Goal: Task Accomplishment & Management: Manage account settings

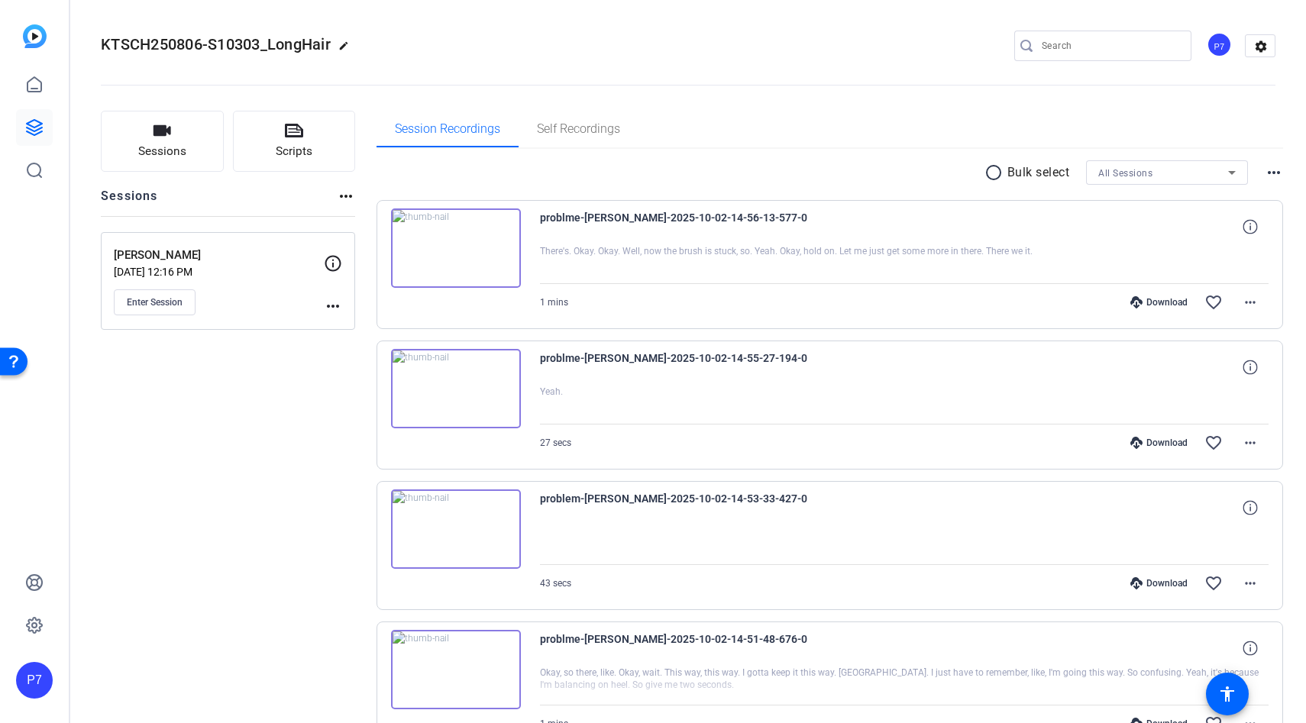
click at [458, 254] on img at bounding box center [456, 247] width 130 height 79
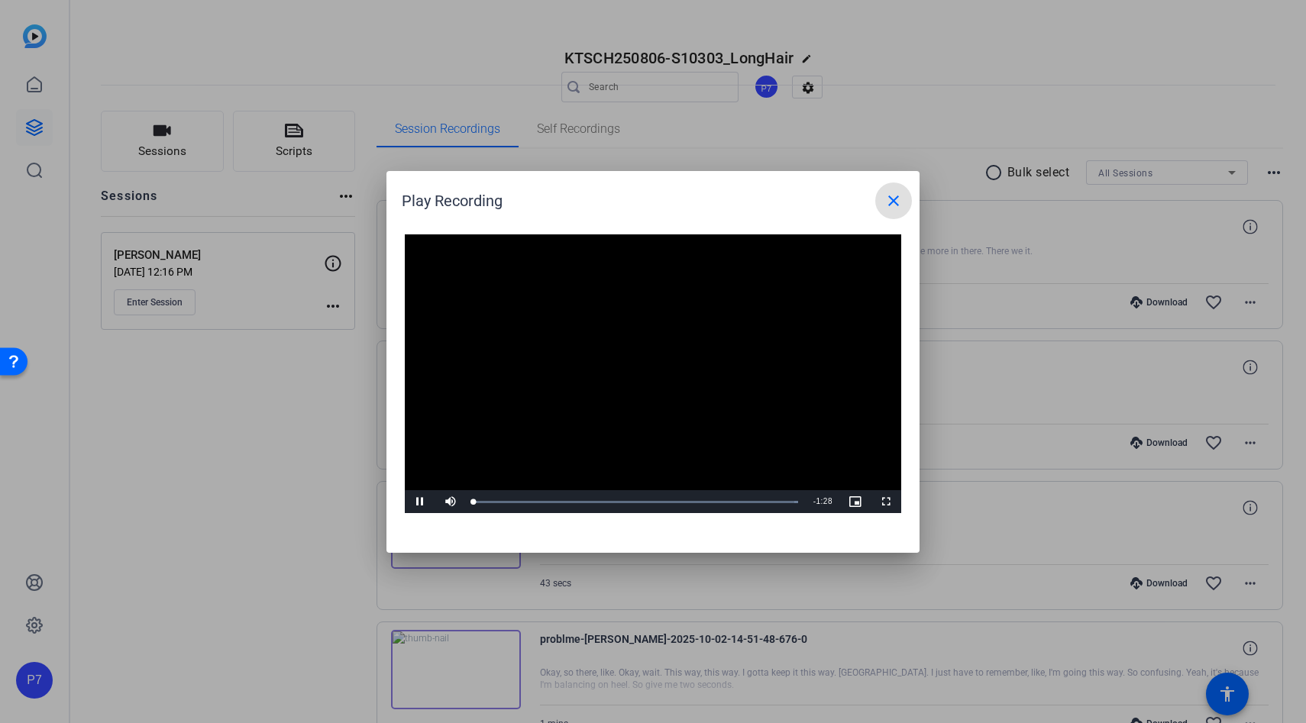
click at [628, 366] on video "Video Player" at bounding box center [653, 373] width 496 height 279
click at [897, 194] on mat-icon "close" at bounding box center [893, 201] width 18 height 18
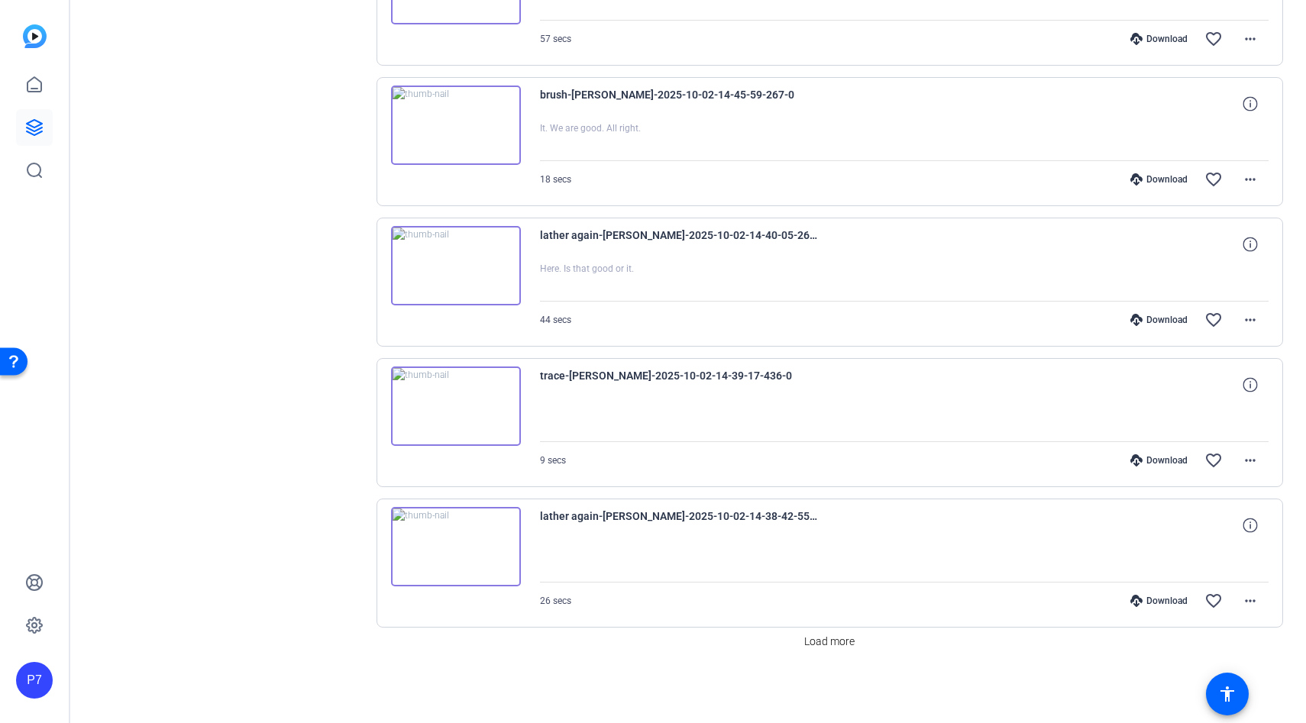
scroll to position [965, 0]
click at [810, 645] on span "Load more" at bounding box center [829, 642] width 50 height 16
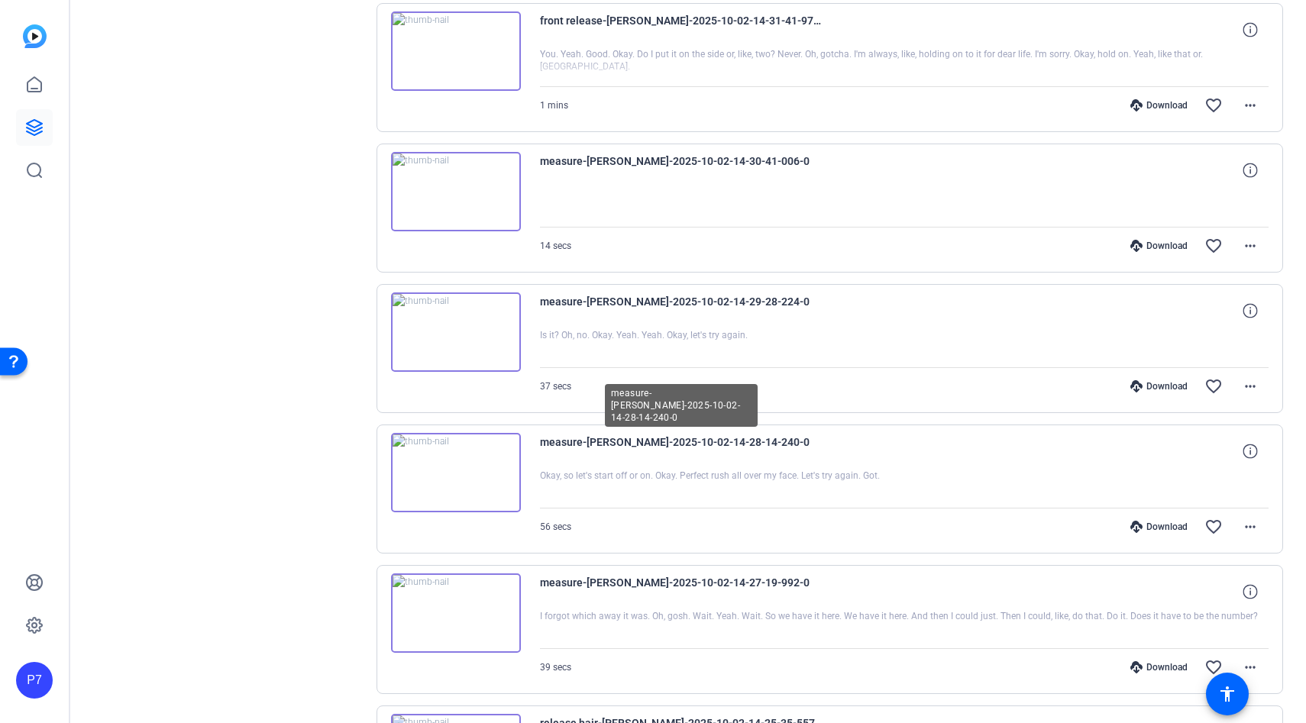
scroll to position [2200, 0]
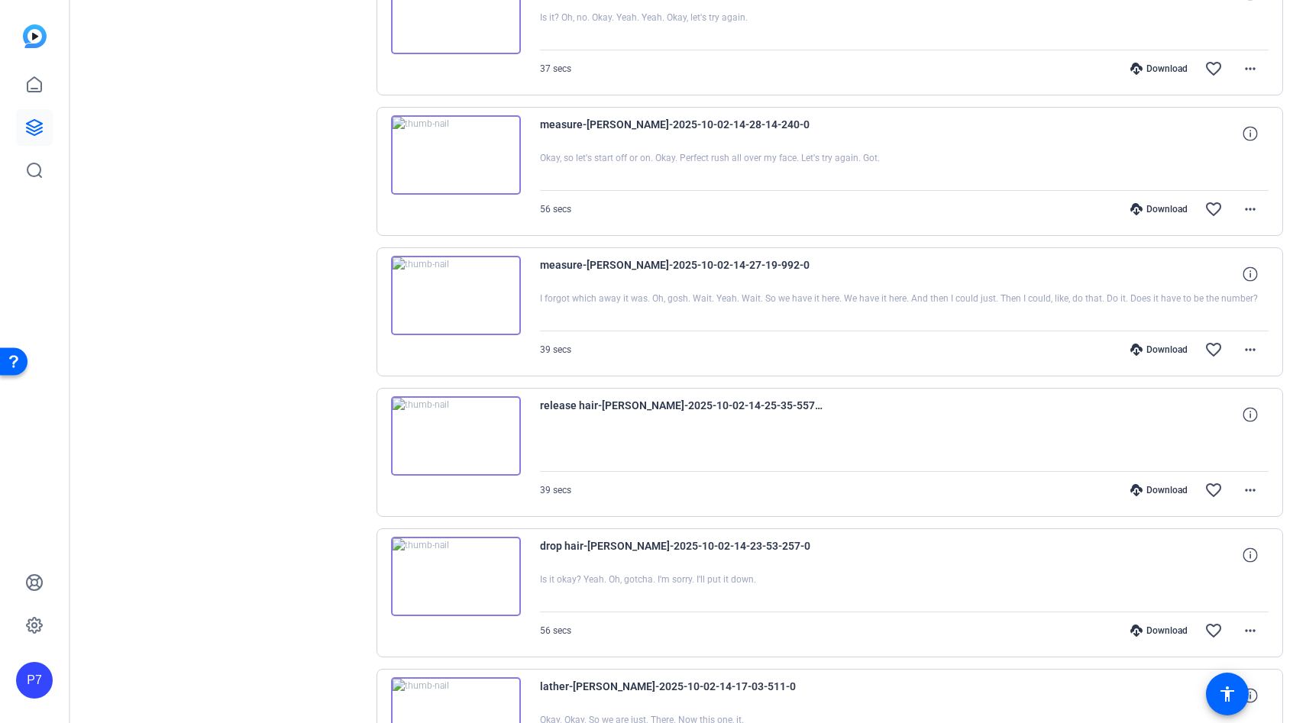
click at [484, 415] on img at bounding box center [456, 435] width 130 height 79
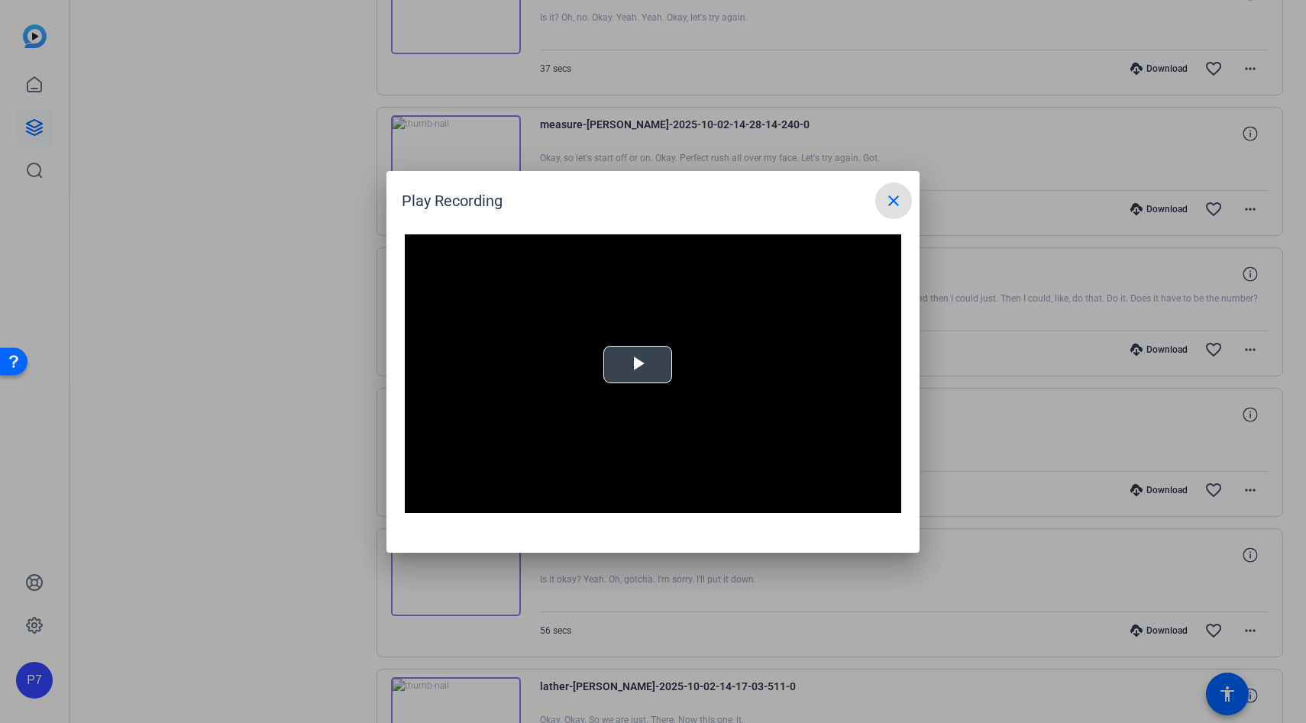
click at [638, 364] on span "Video Player" at bounding box center [638, 364] width 0 height 0
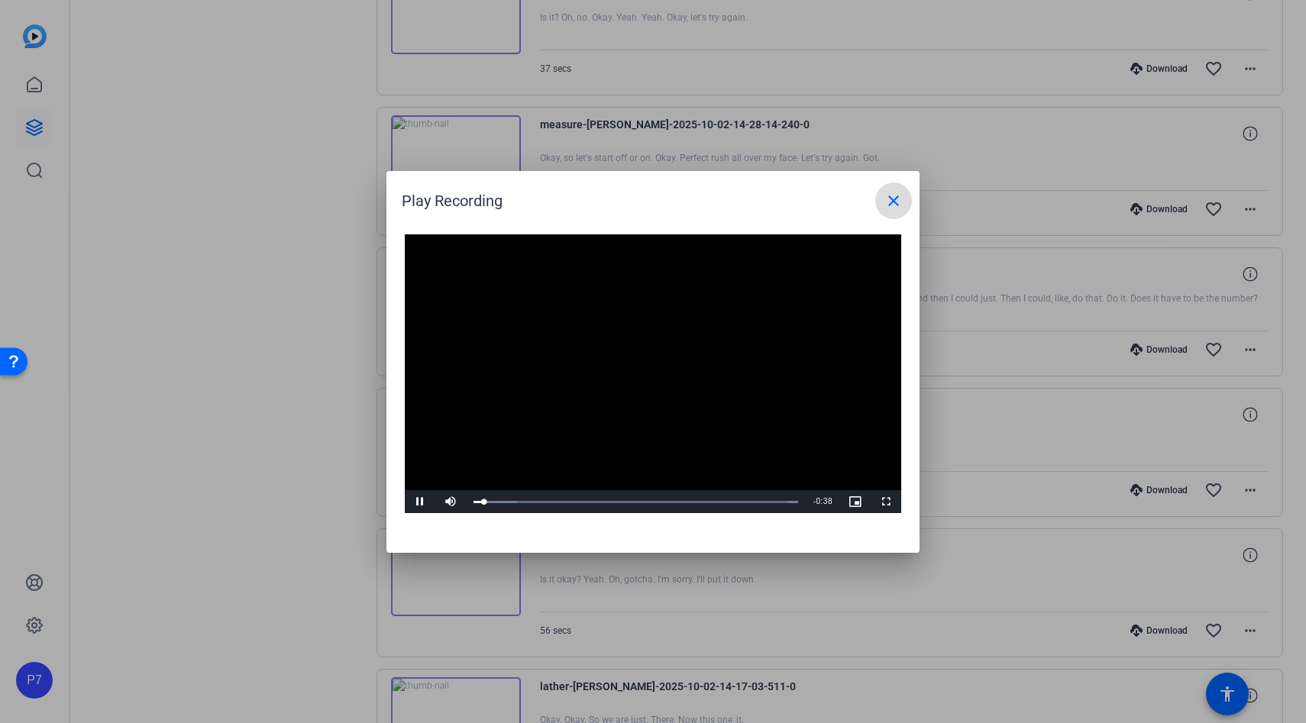
click at [892, 205] on mat-icon "close" at bounding box center [893, 201] width 18 height 18
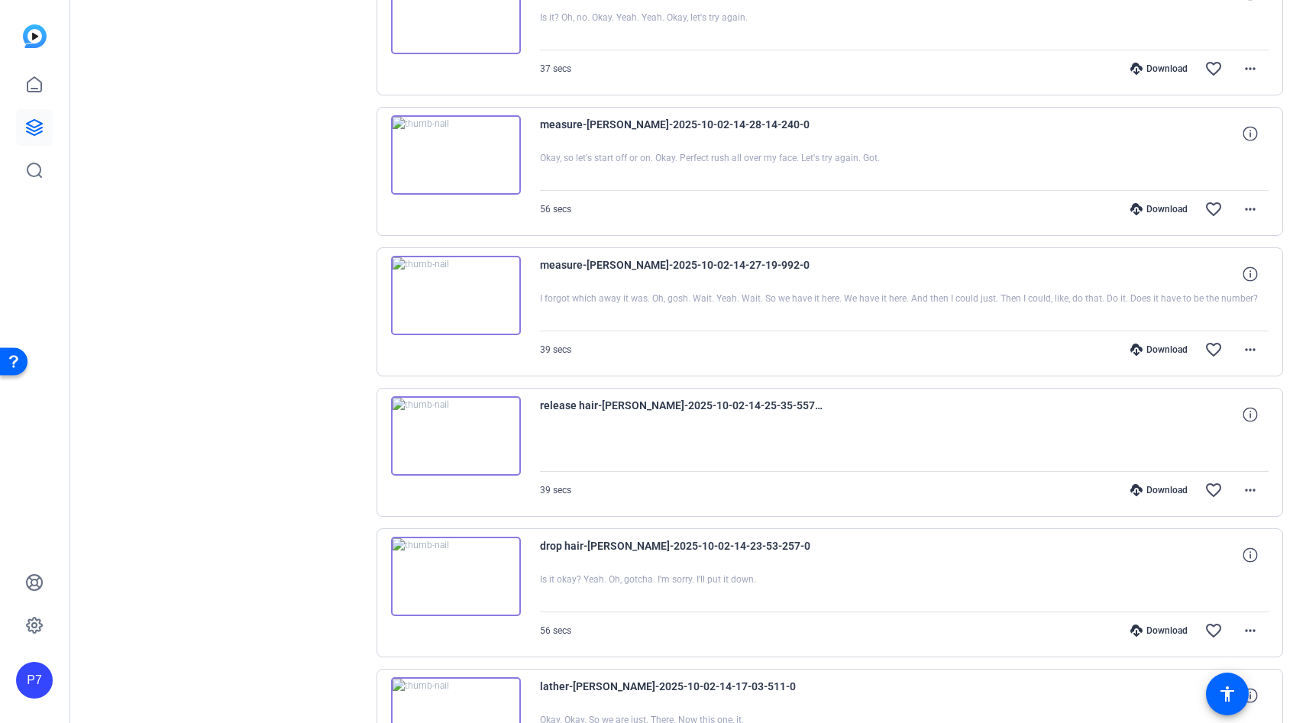
scroll to position [2371, 0]
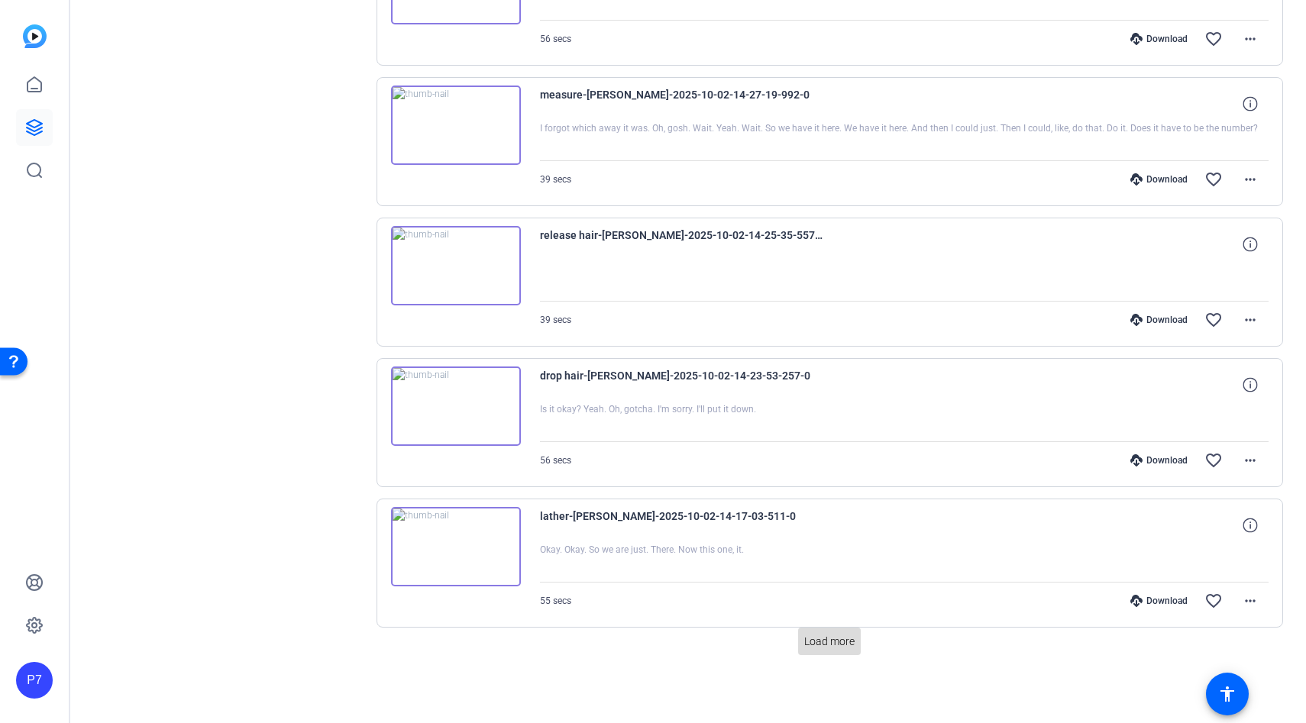
click at [812, 647] on span "Load more" at bounding box center [829, 642] width 50 height 16
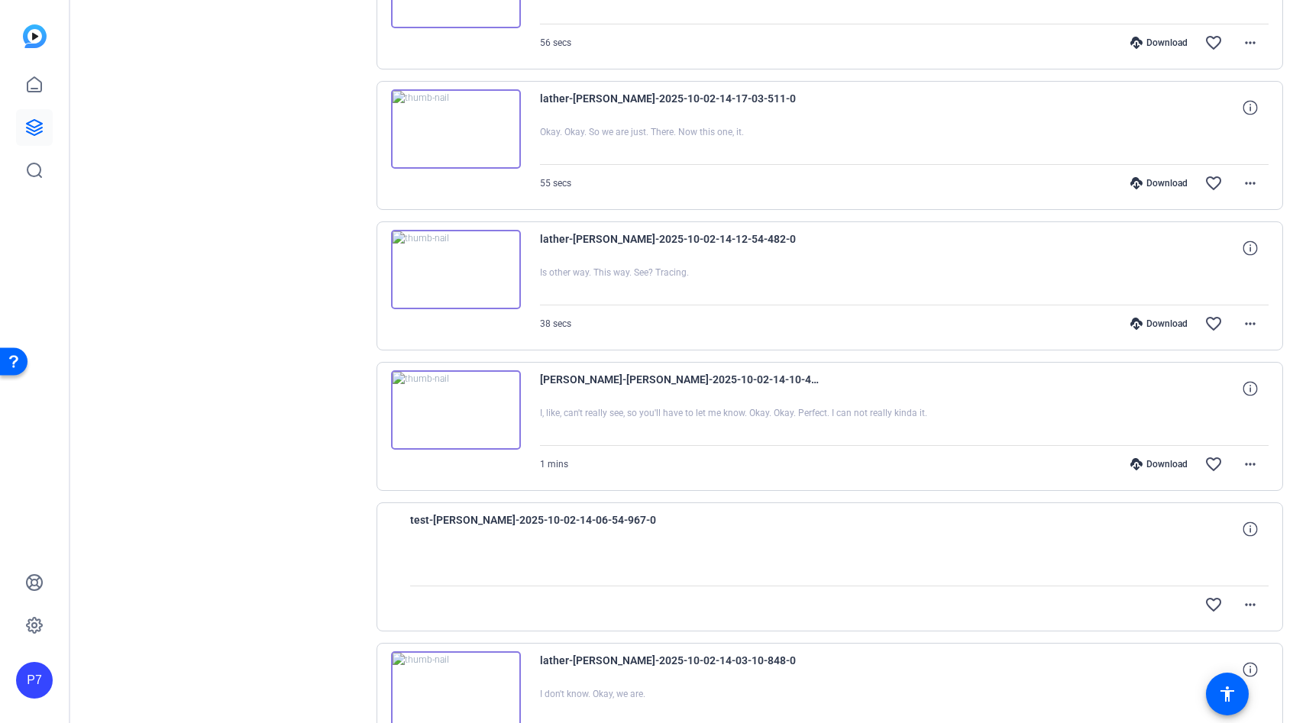
scroll to position [2820, 0]
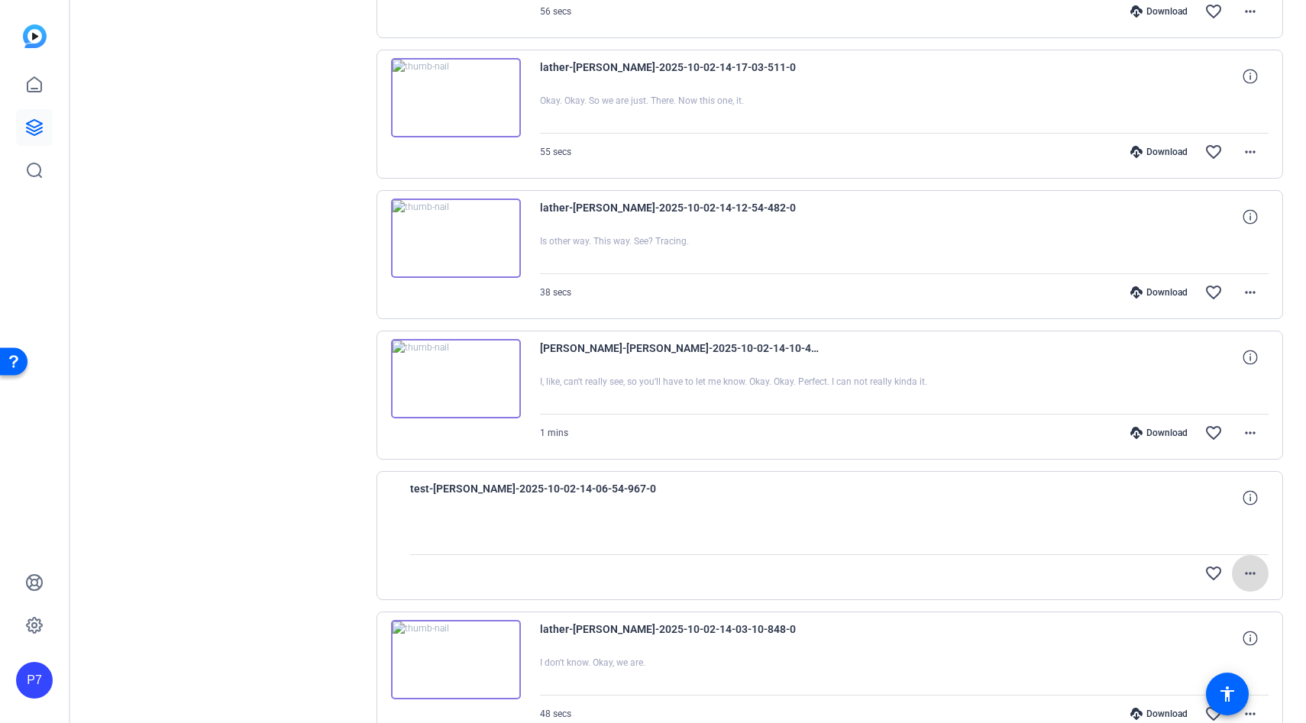
click at [1247, 568] on mat-icon "more_horiz" at bounding box center [1250, 573] width 18 height 18
click at [1202, 625] on span "Delete clip" at bounding box center [1225, 624] width 61 height 18
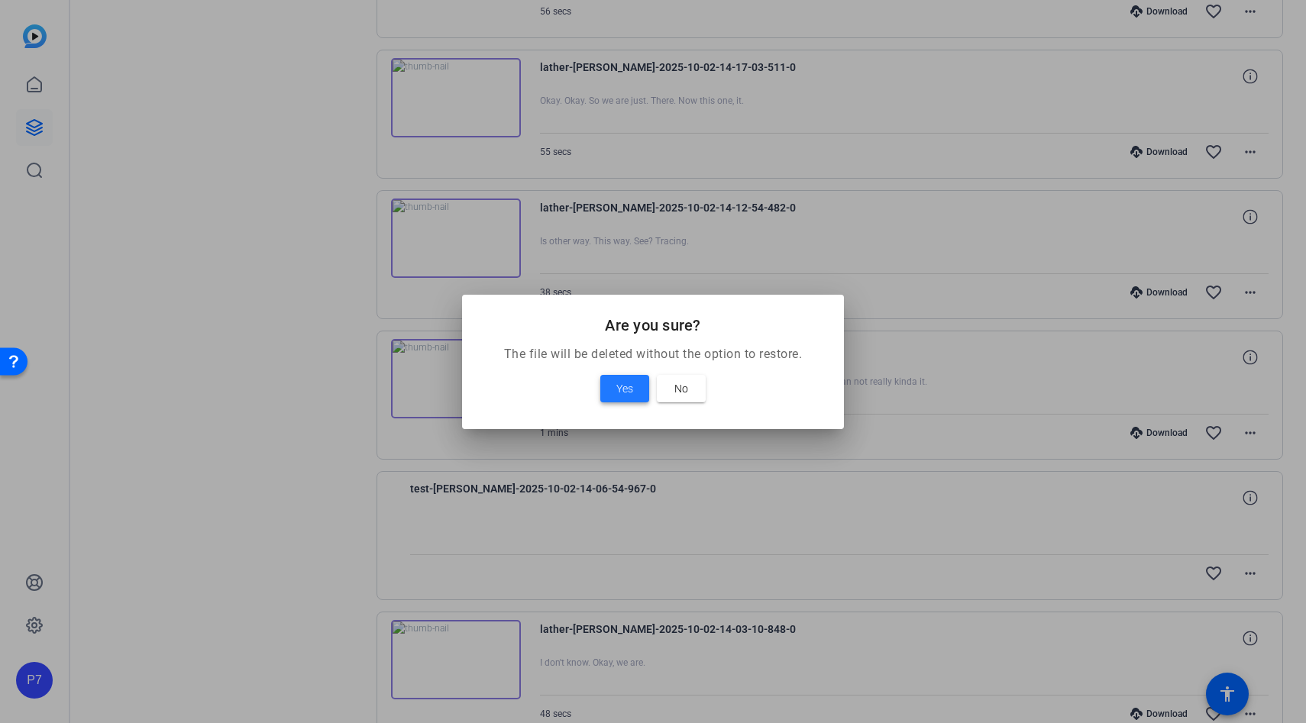
click at [629, 392] on span "Yes" at bounding box center [624, 388] width 17 height 18
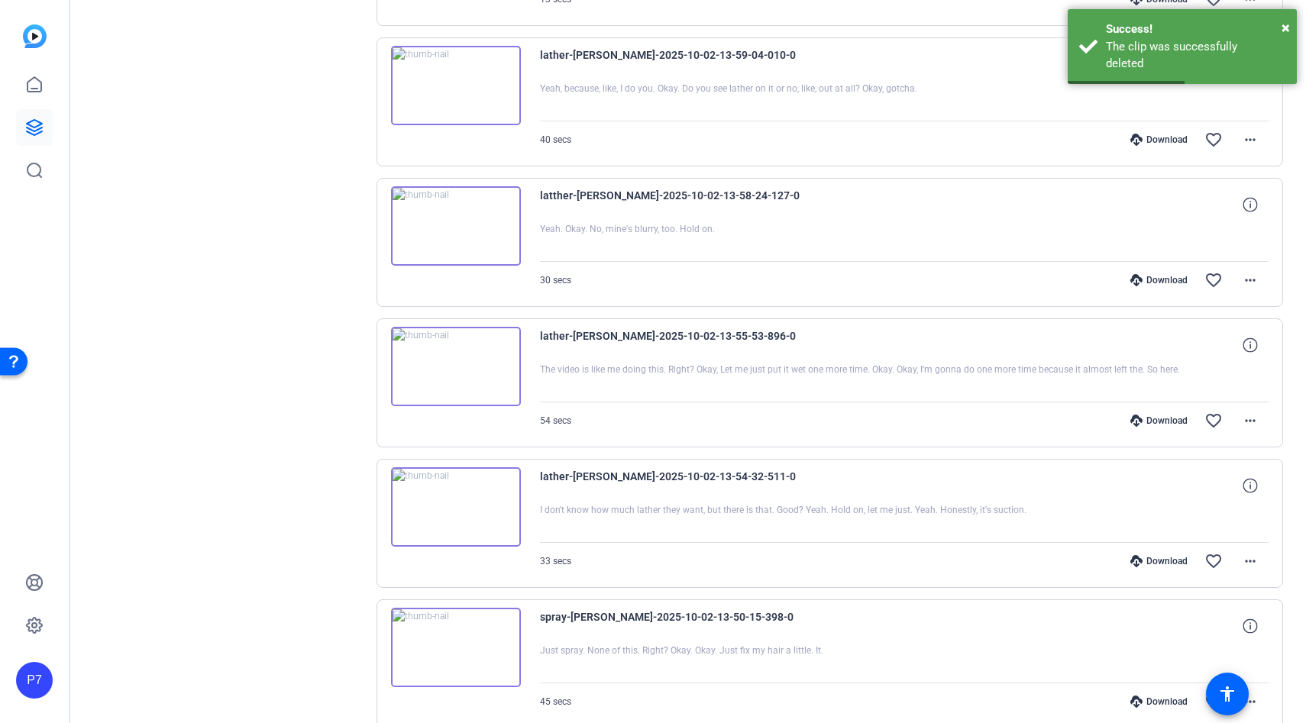
scroll to position [3635, 0]
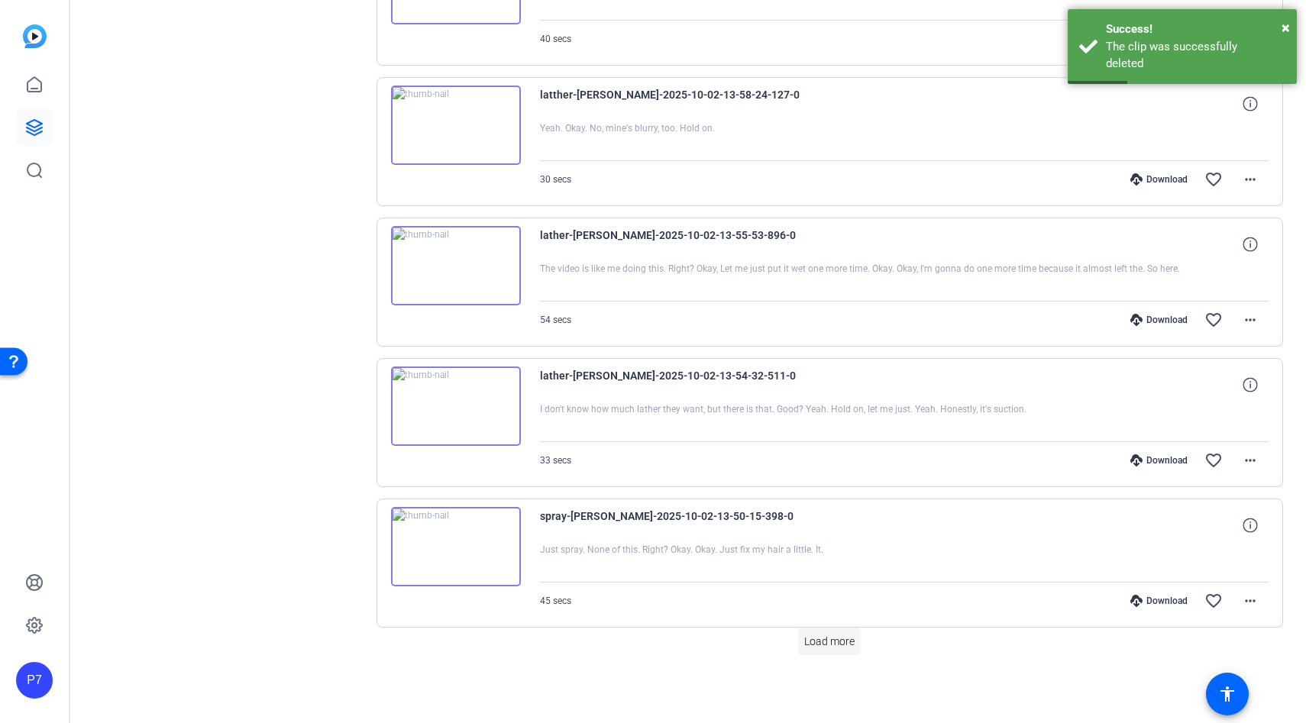
click at [822, 643] on span "Load more" at bounding box center [829, 642] width 50 height 16
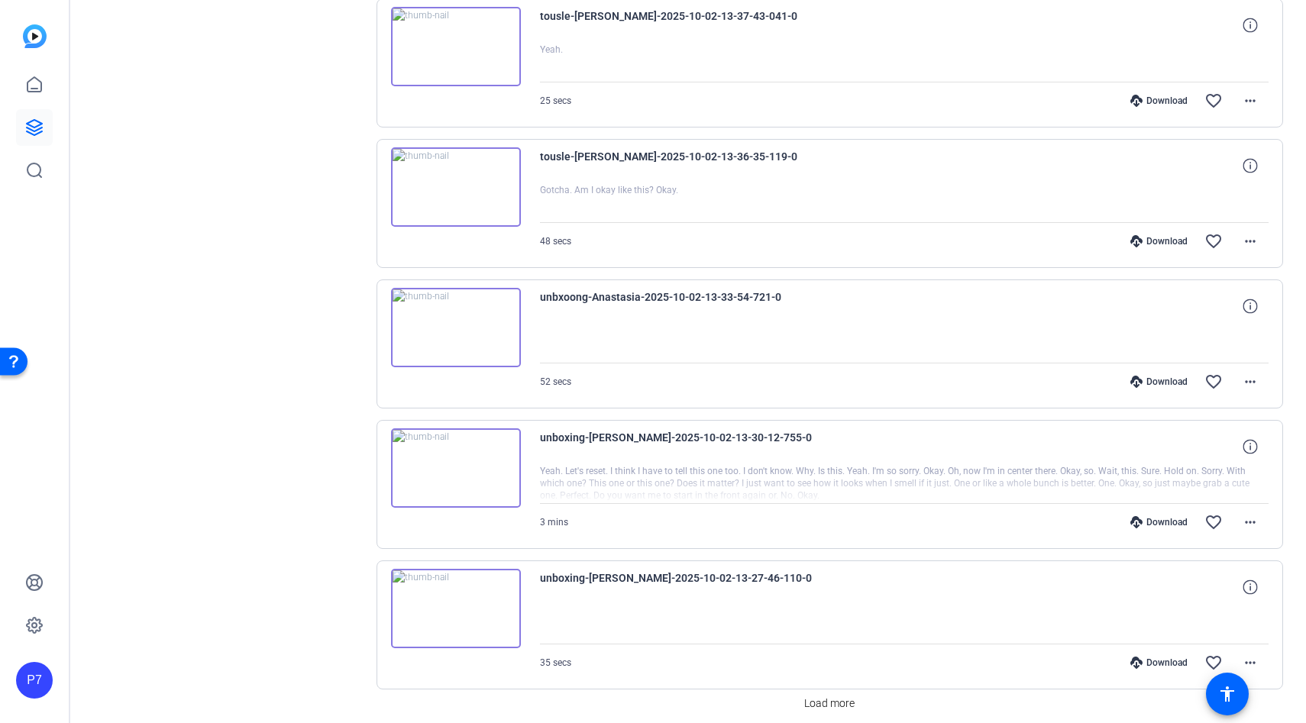
scroll to position [5040, 0]
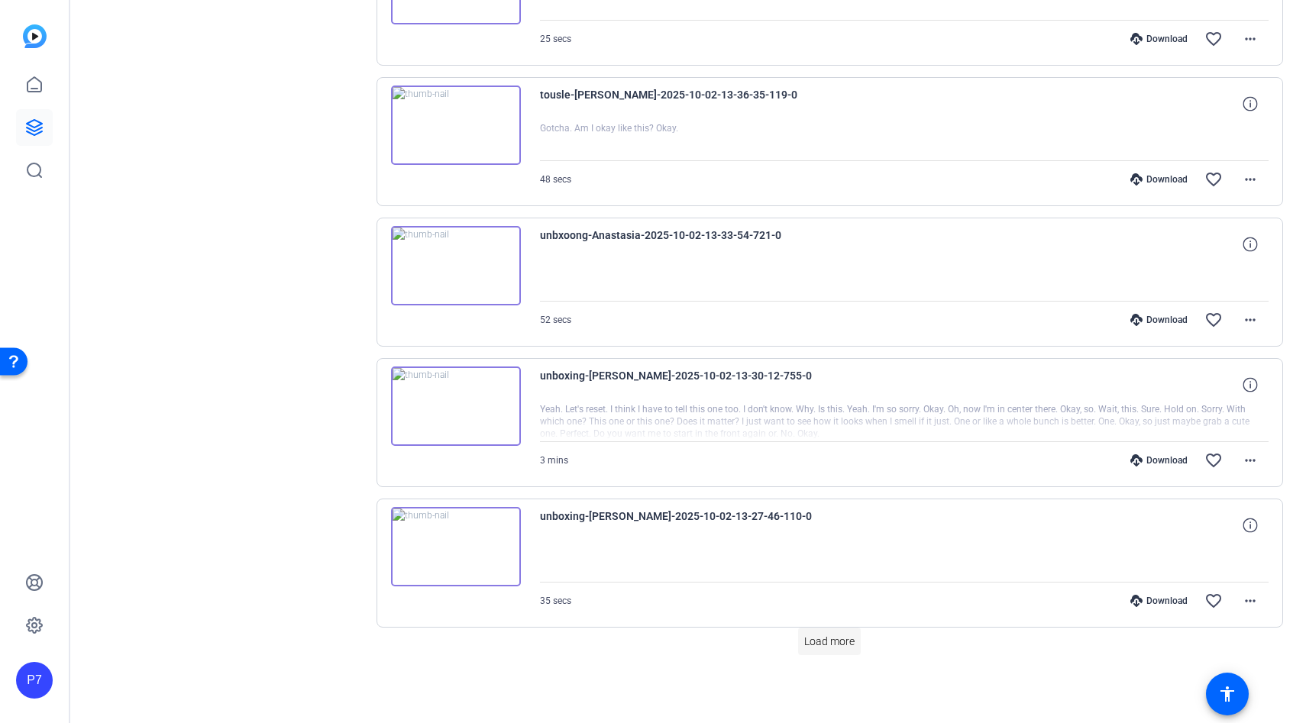
click at [810, 638] on span "Load more" at bounding box center [829, 642] width 50 height 16
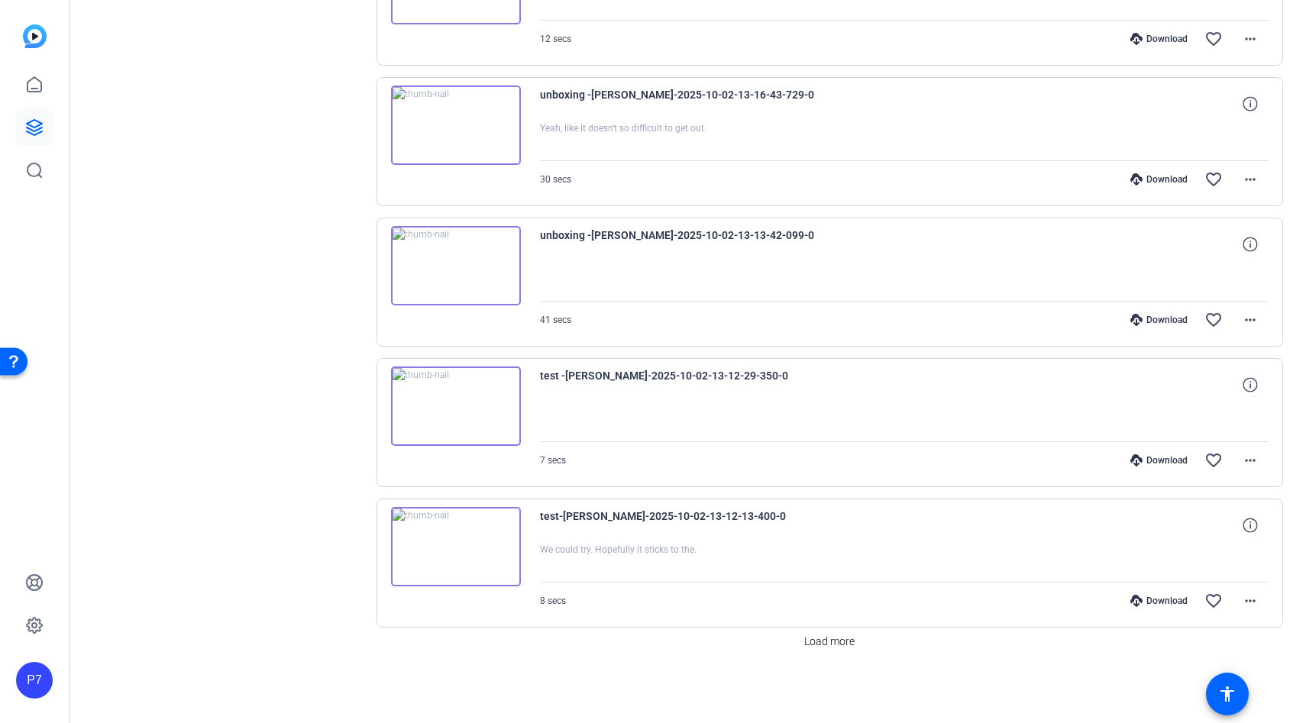
scroll to position [6444, 0]
click at [1244, 460] on mat-icon "more_horiz" at bounding box center [1250, 461] width 18 height 18
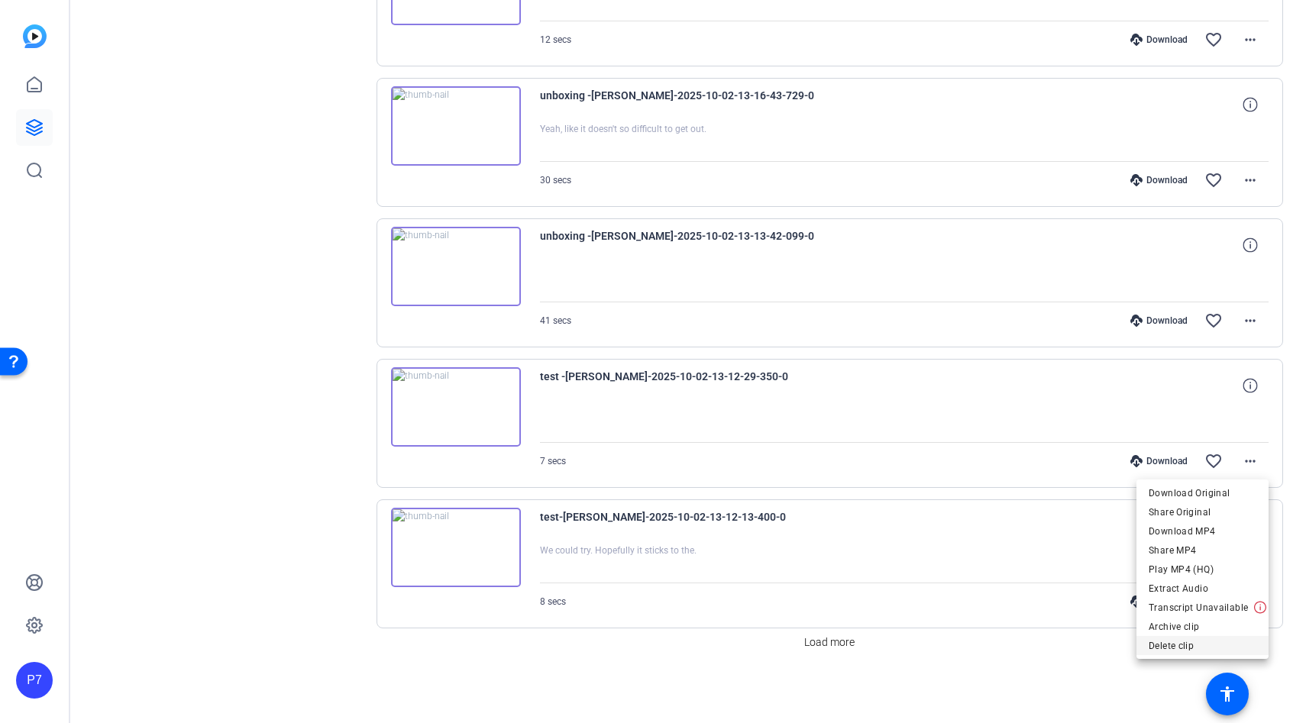
click at [1168, 644] on span "Delete clip" at bounding box center [1202, 646] width 108 height 18
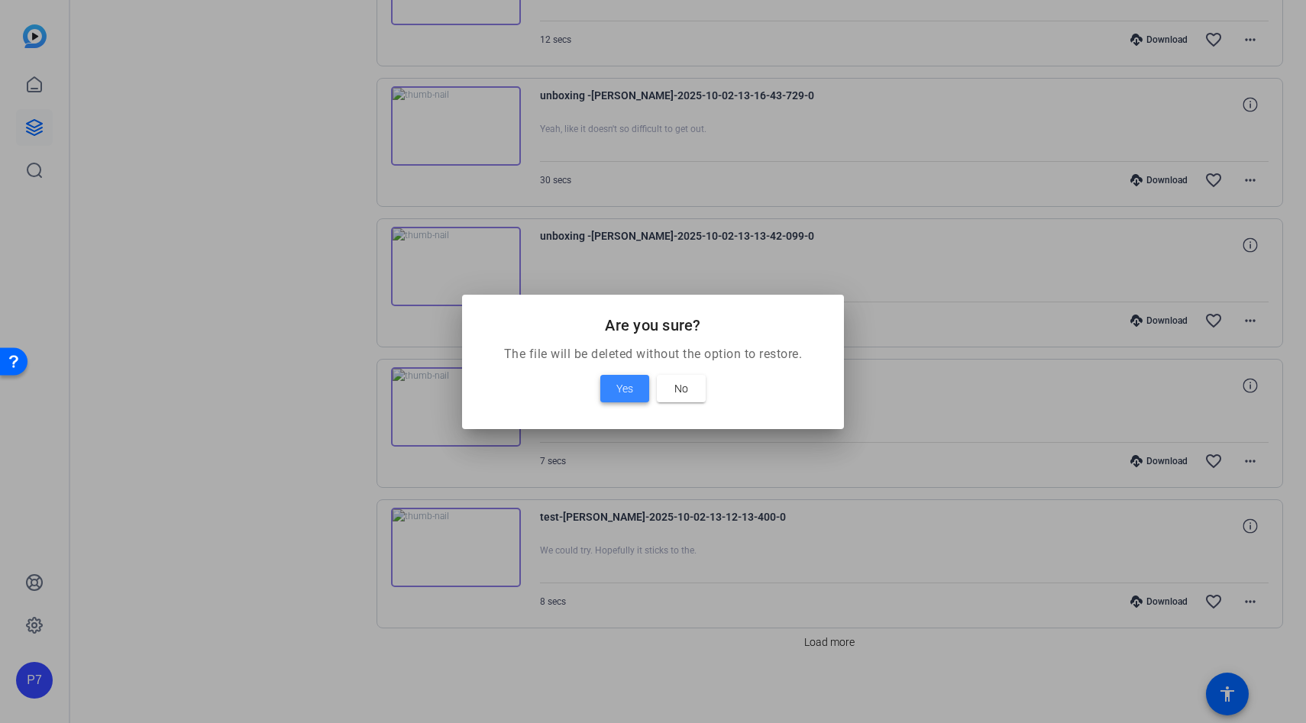
click at [620, 377] on span at bounding box center [624, 388] width 49 height 37
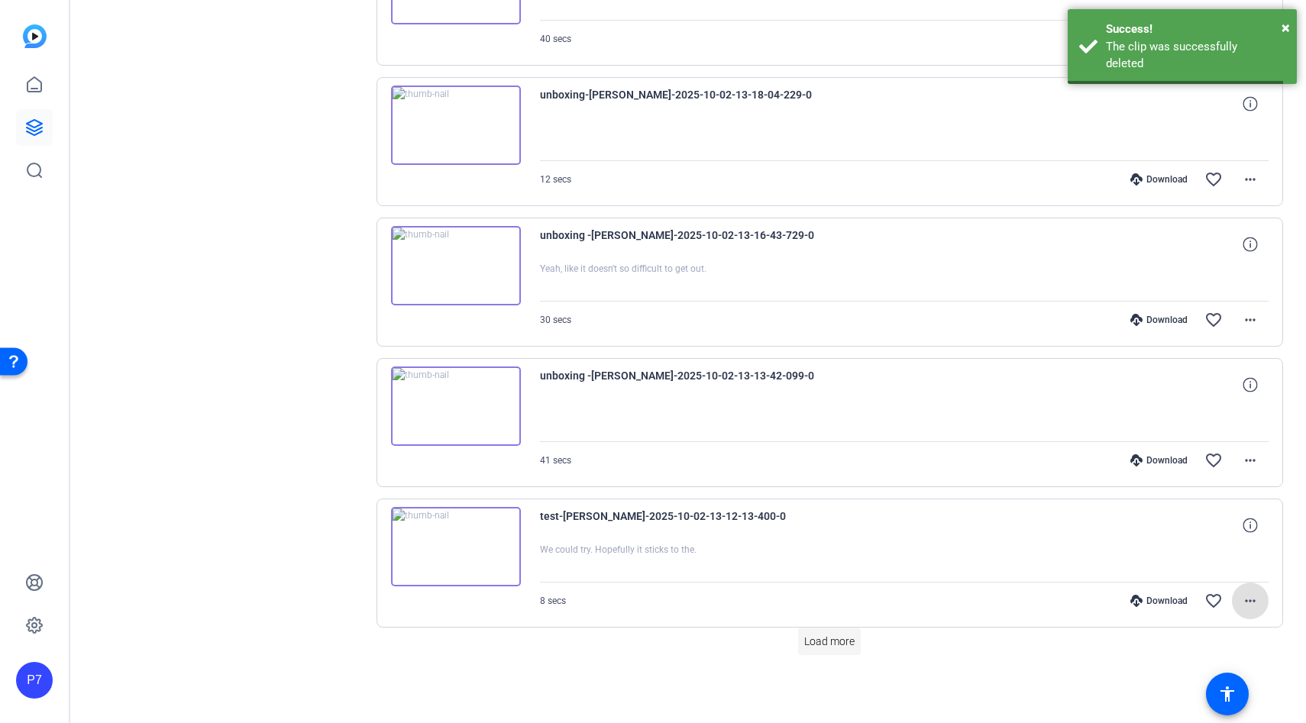
click at [818, 644] on span "Load more" at bounding box center [829, 642] width 50 height 16
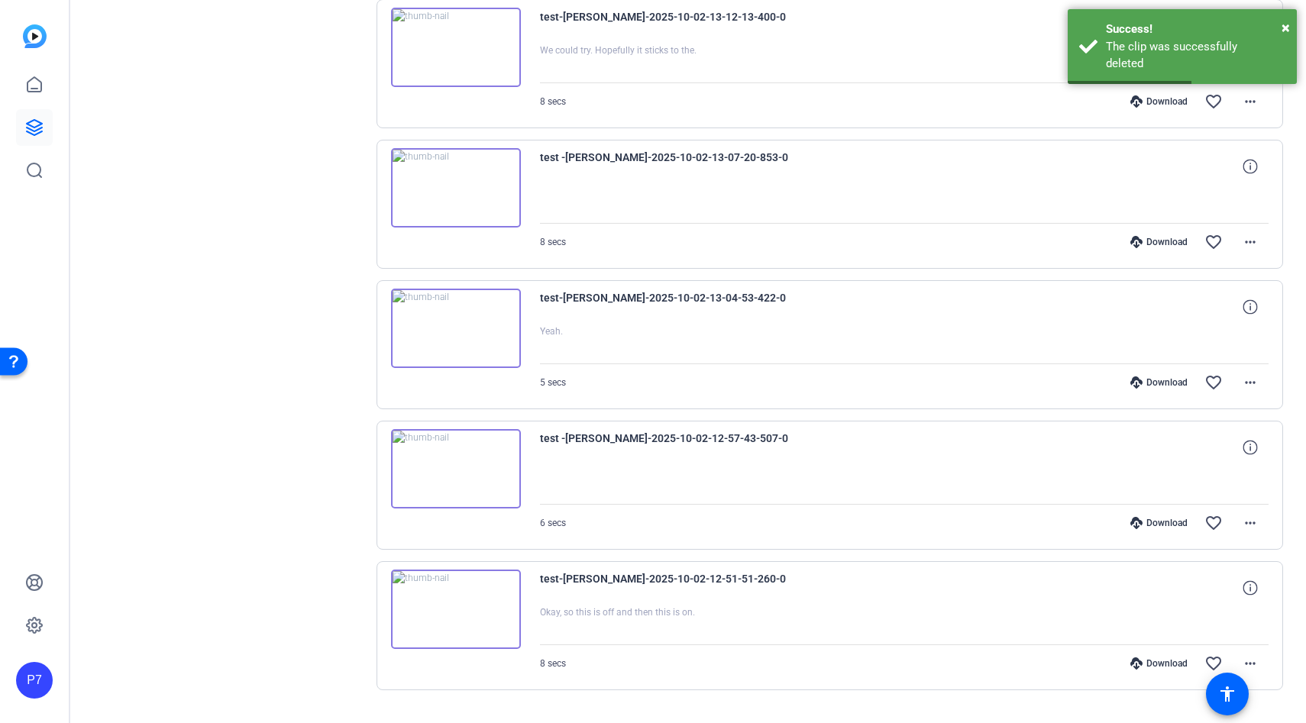
scroll to position [6839, 0]
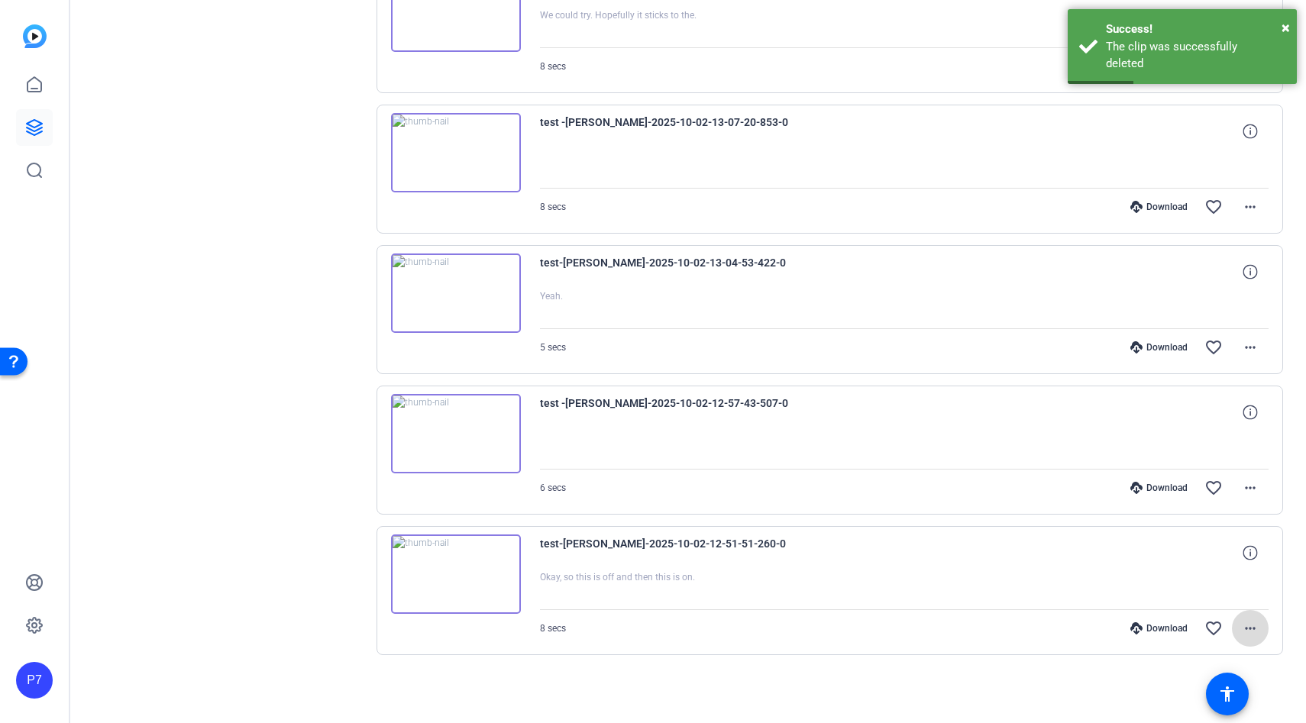
click at [1244, 623] on mat-icon "more_horiz" at bounding box center [1250, 628] width 18 height 18
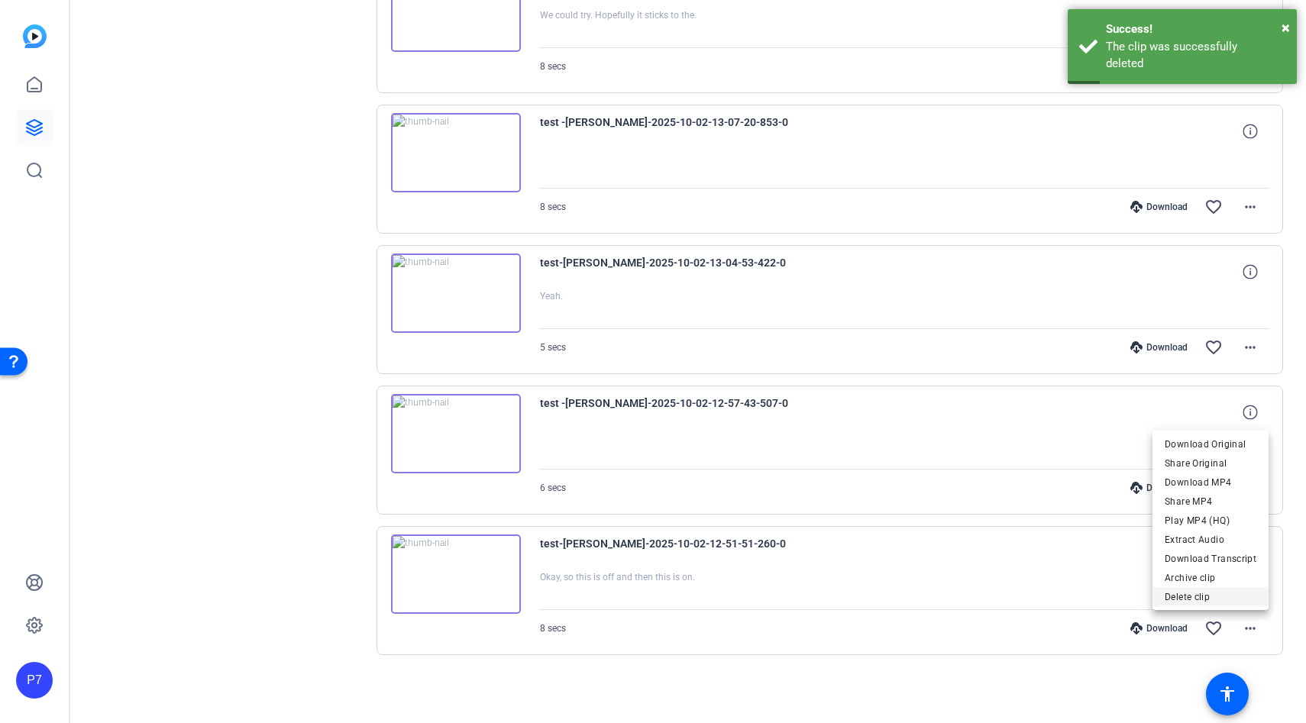
click at [1198, 599] on span "Delete clip" at bounding box center [1210, 597] width 92 height 18
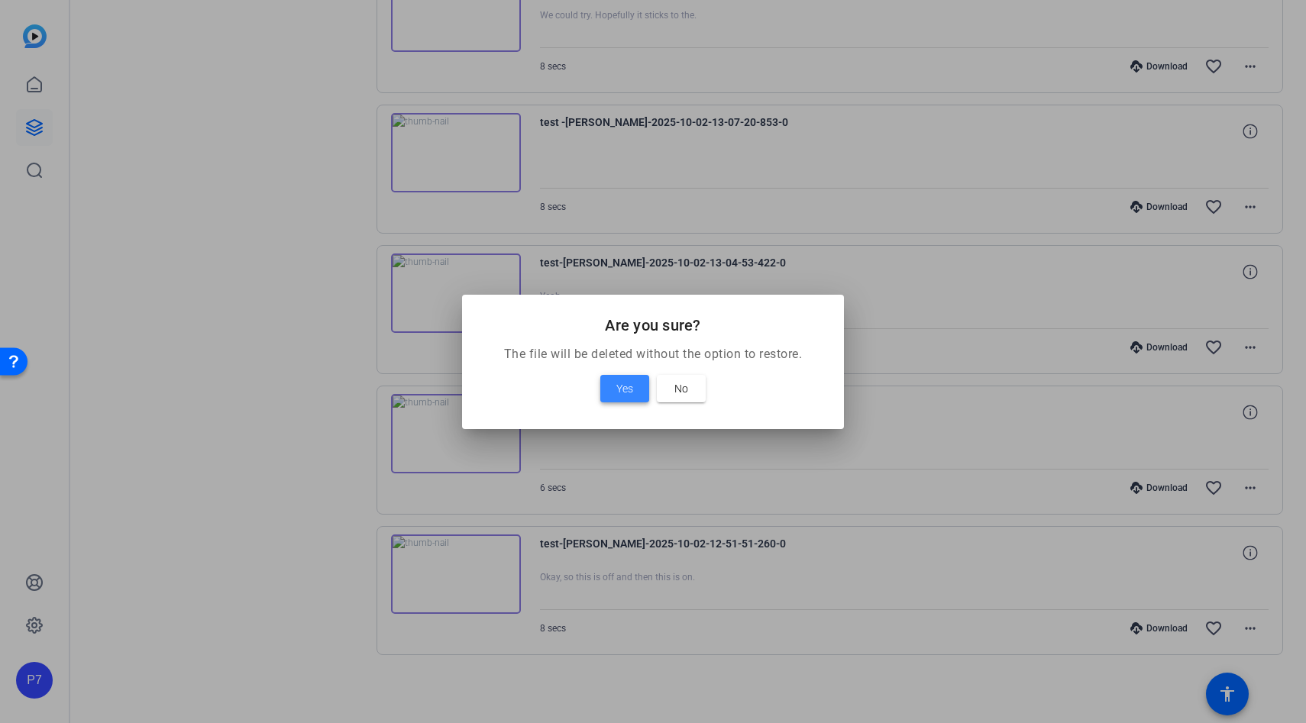
click at [624, 390] on span "Yes" at bounding box center [624, 388] width 17 height 18
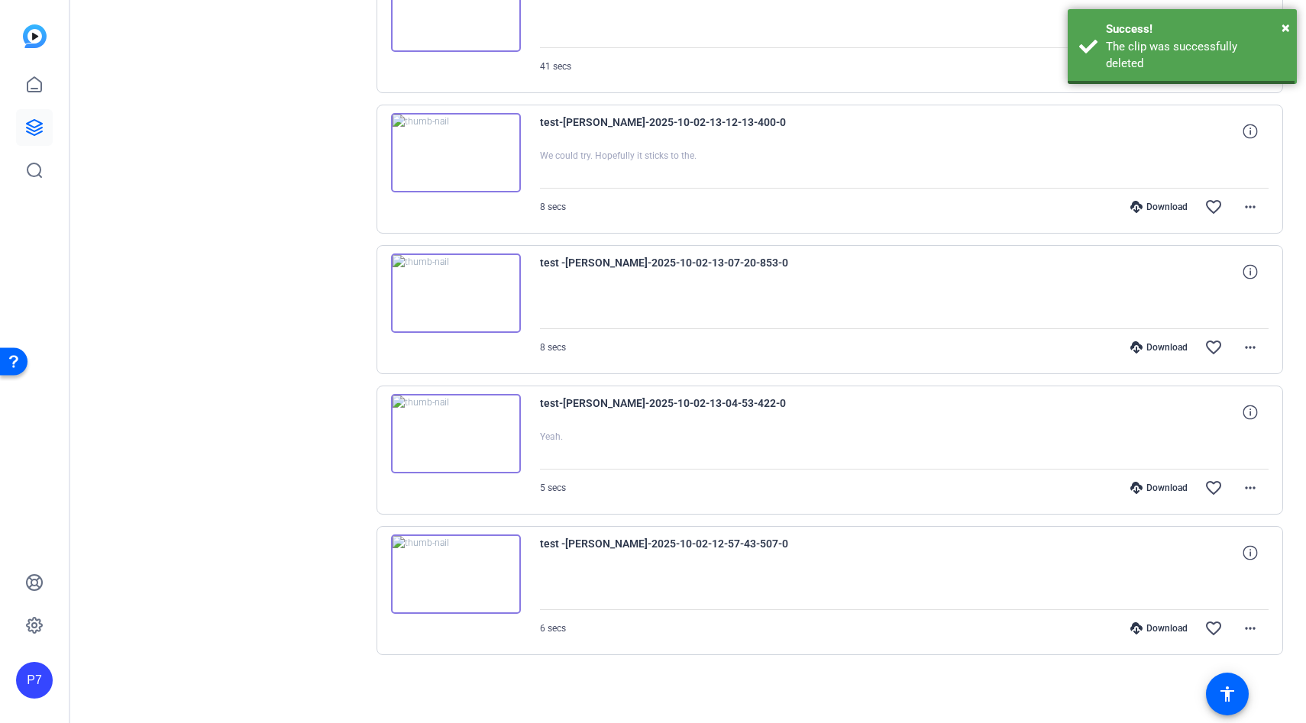
scroll to position [6698, 0]
click at [1248, 483] on mat-icon "more_horiz" at bounding box center [1250, 488] width 18 height 18
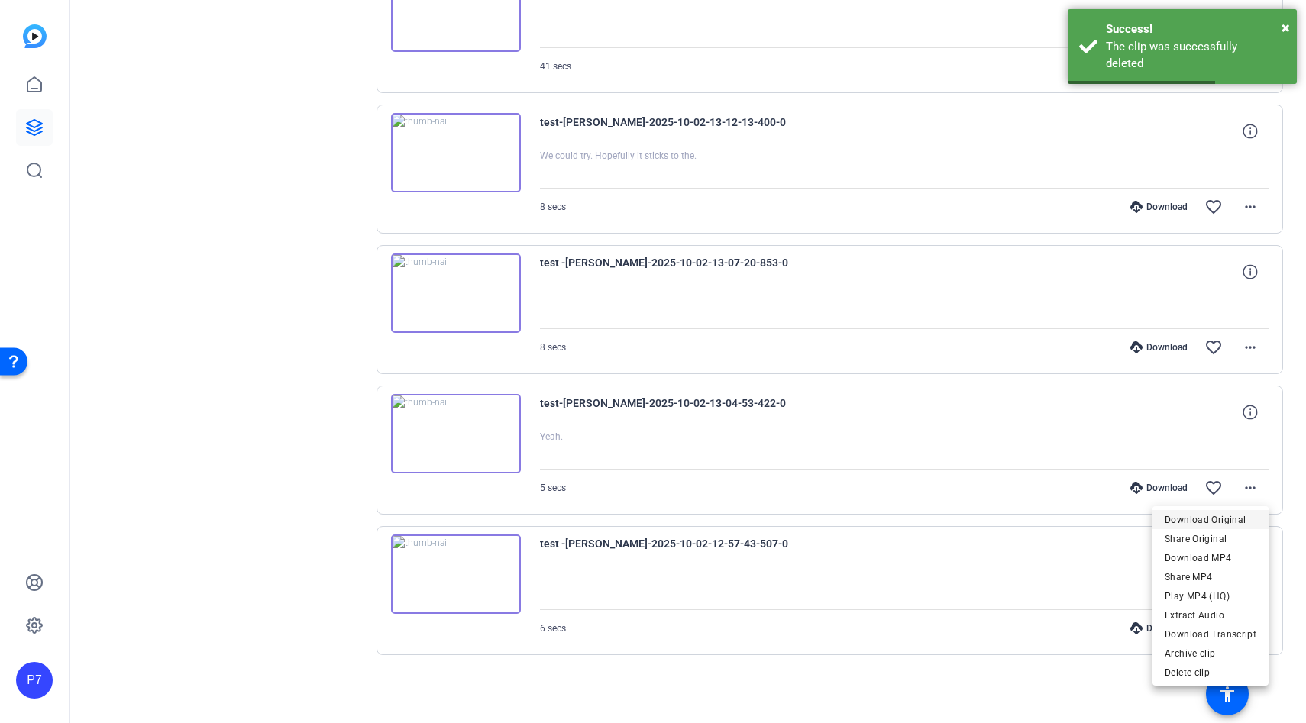
click at [1202, 521] on span "Download Original" at bounding box center [1210, 520] width 92 height 18
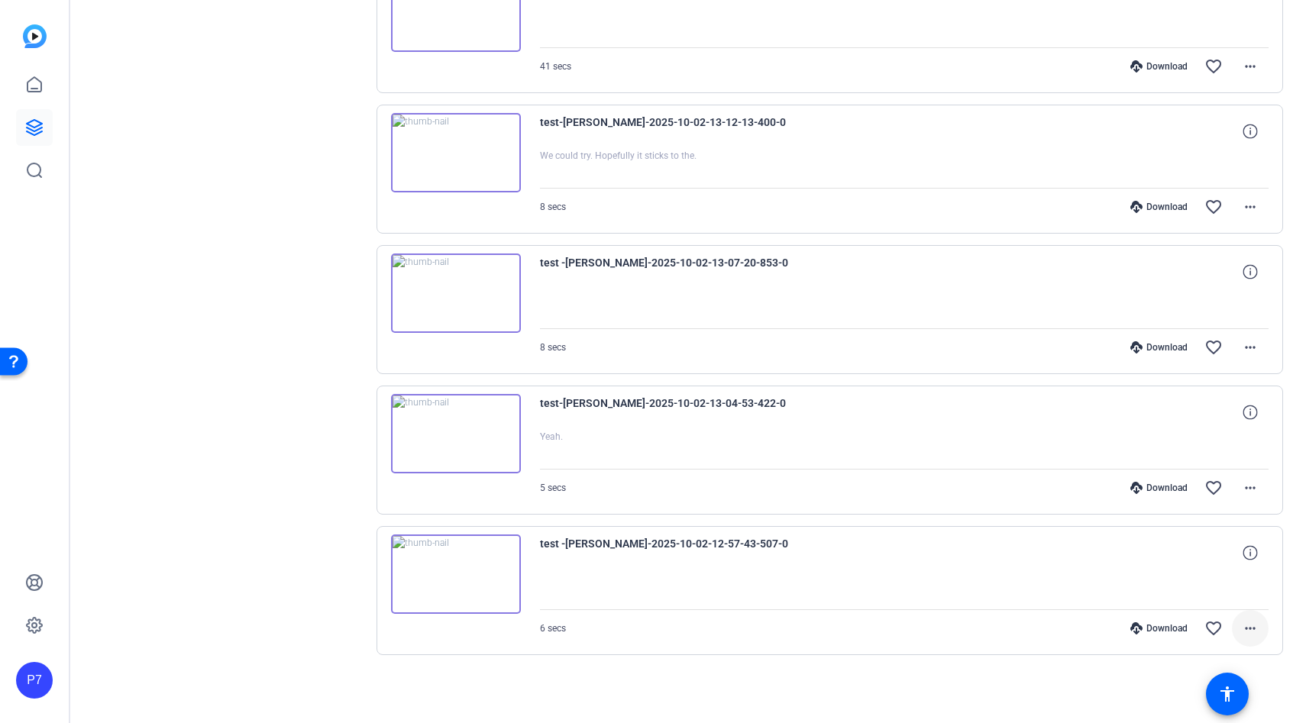
click at [1248, 627] on mat-icon "more_horiz" at bounding box center [1250, 628] width 18 height 18
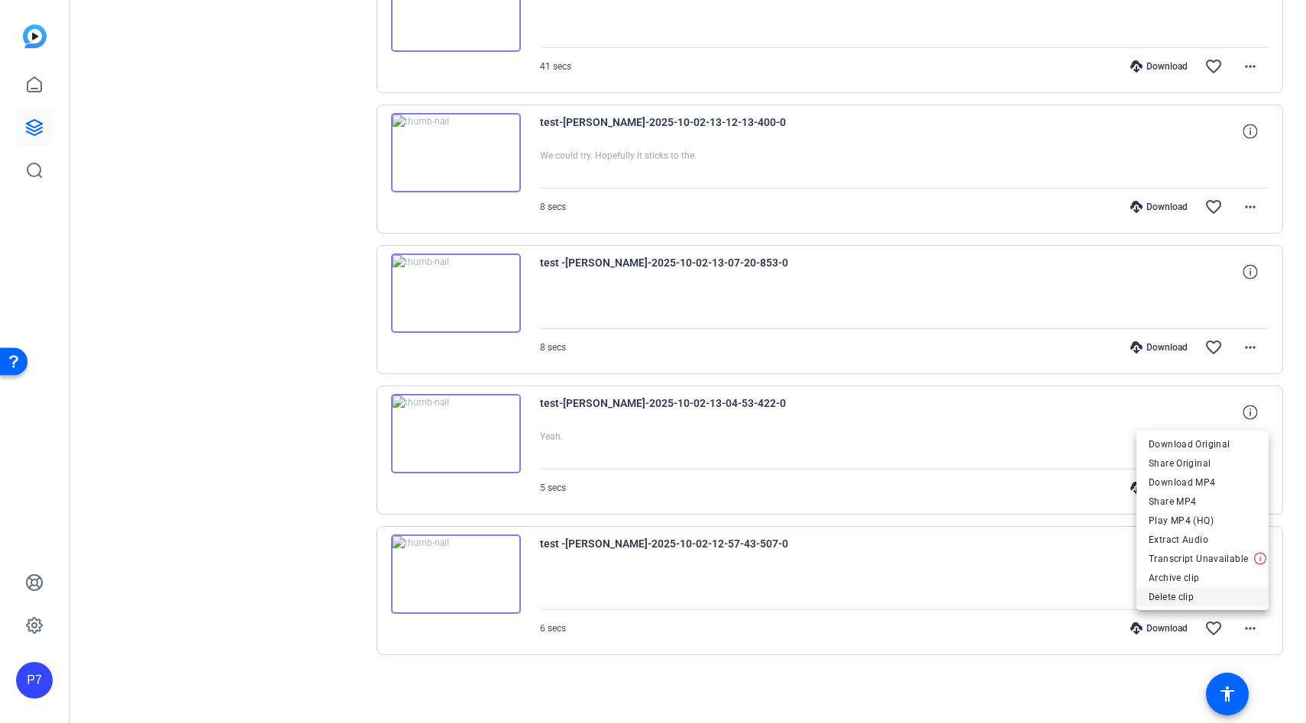
click at [1199, 600] on span "Delete clip" at bounding box center [1202, 597] width 108 height 18
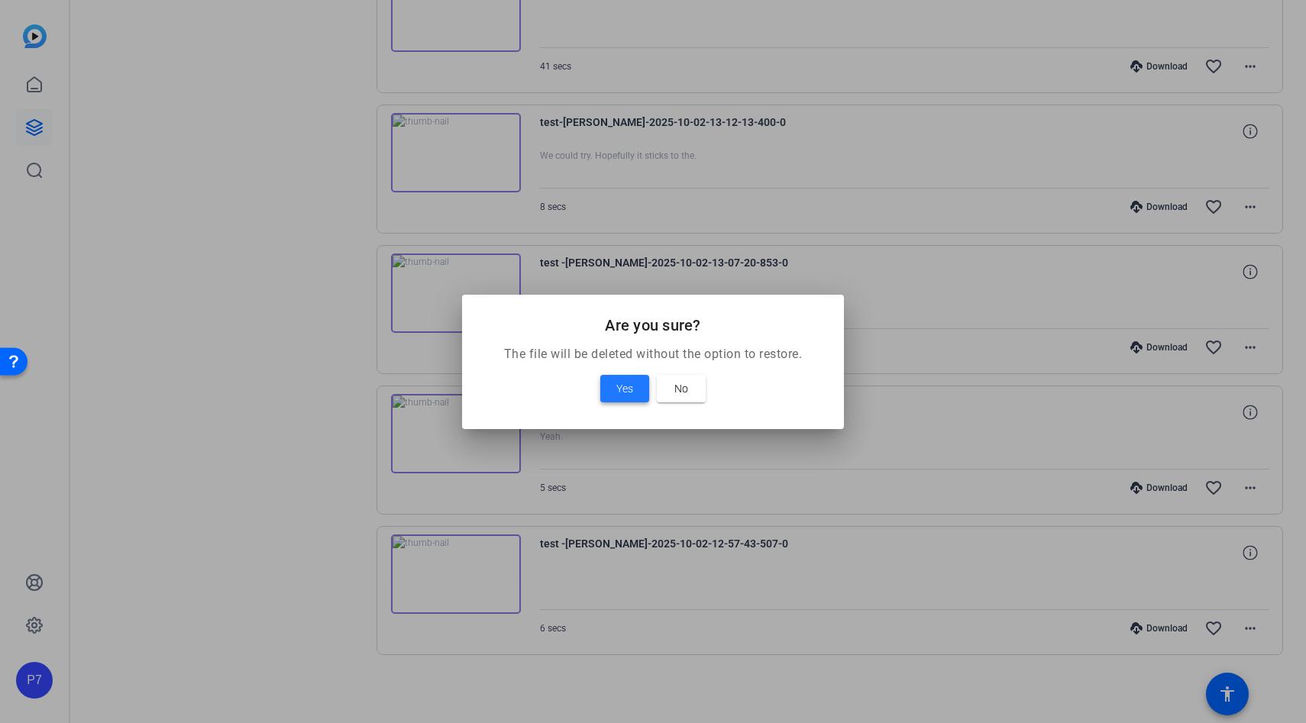
click at [607, 386] on span at bounding box center [624, 388] width 49 height 37
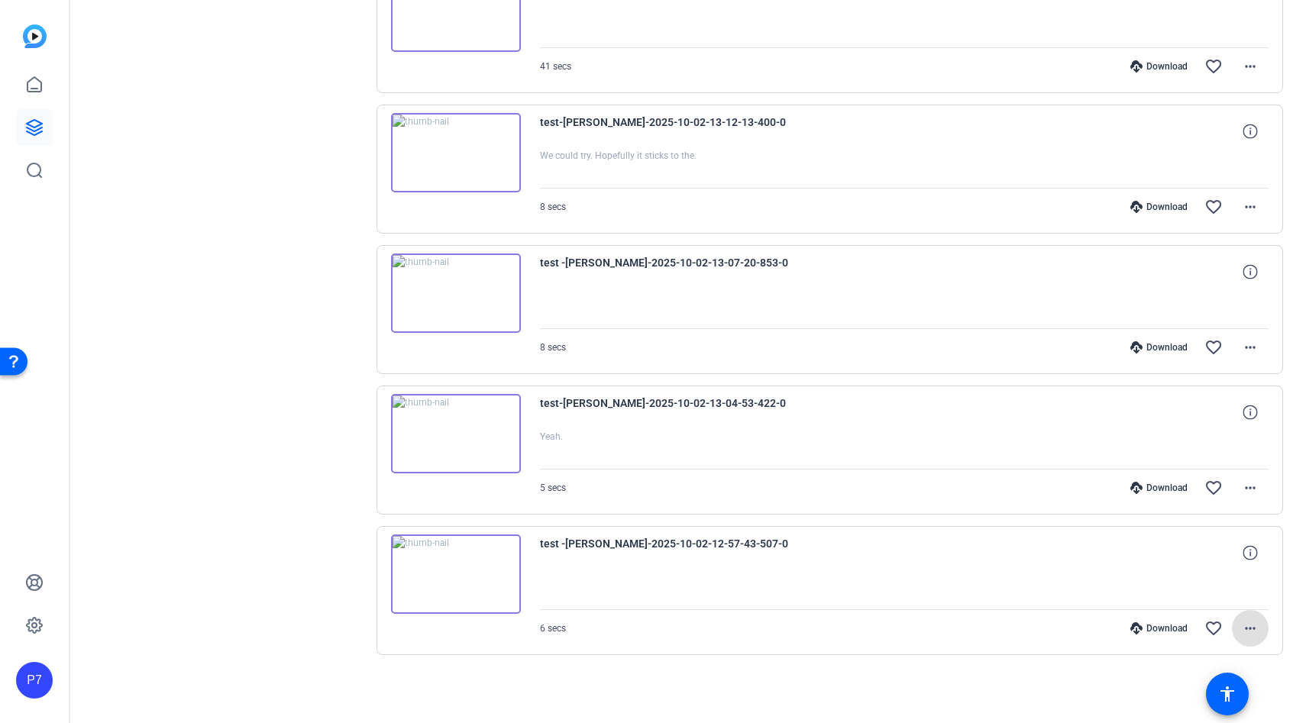
scroll to position [6558, 0]
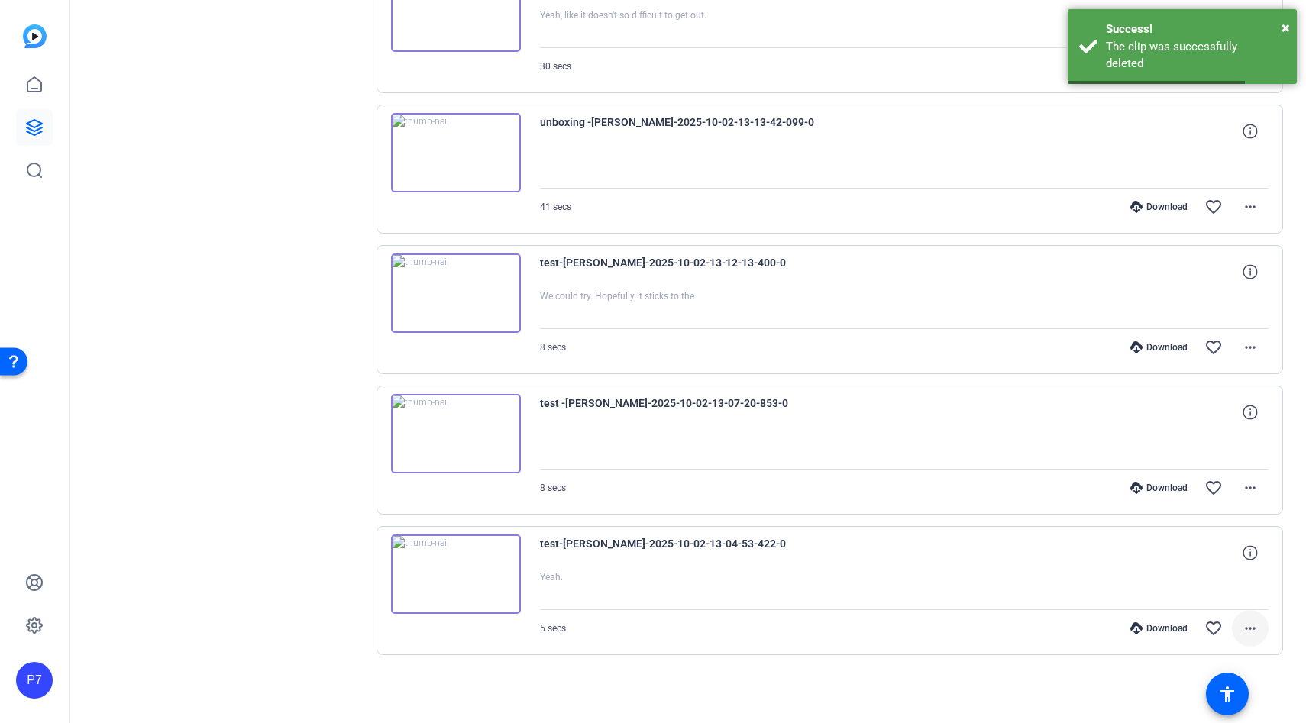
click at [1247, 628] on mat-icon "more_horiz" at bounding box center [1250, 628] width 18 height 18
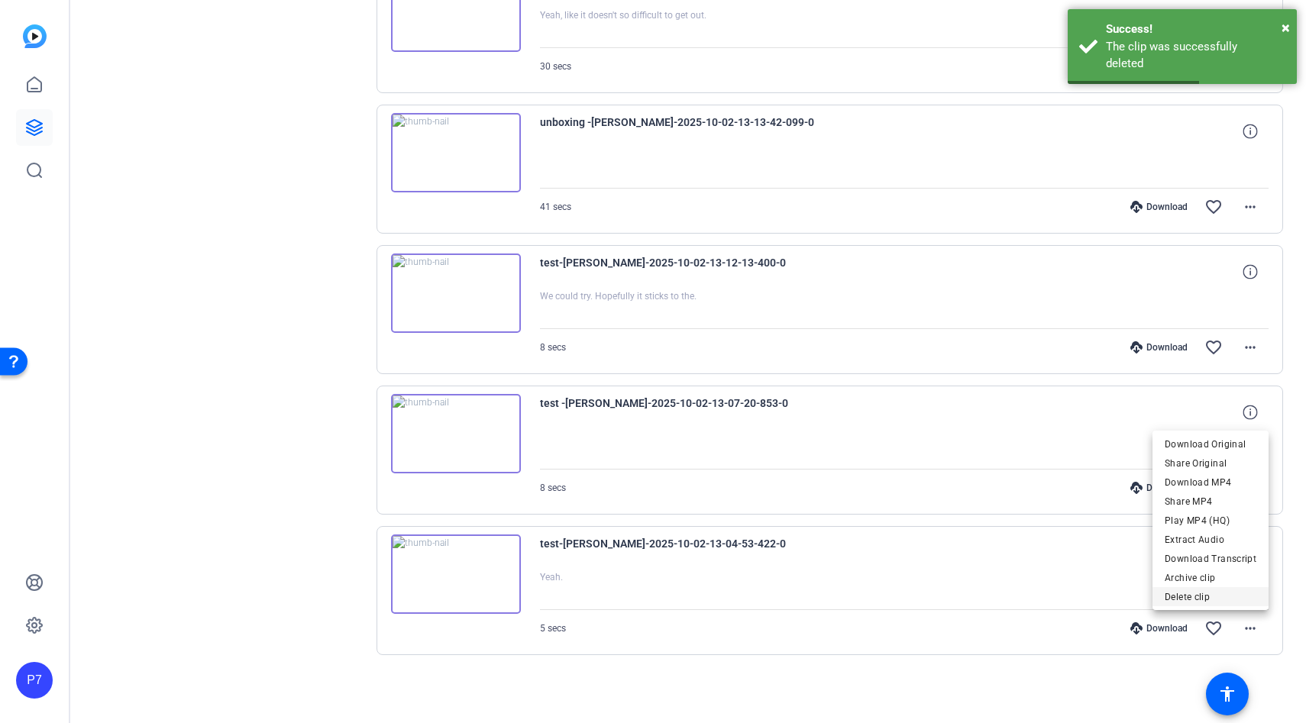
click at [1188, 592] on span "Delete clip" at bounding box center [1210, 597] width 92 height 18
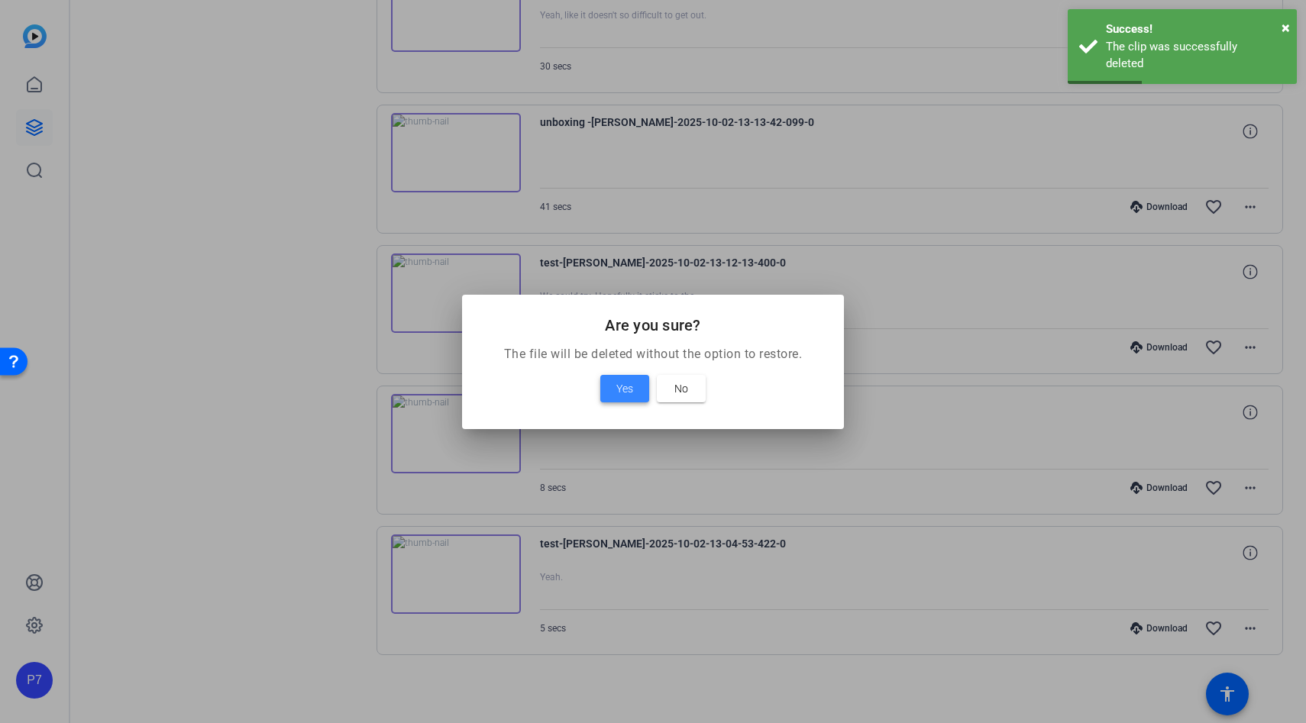
click at [628, 381] on span "Yes" at bounding box center [624, 388] width 17 height 18
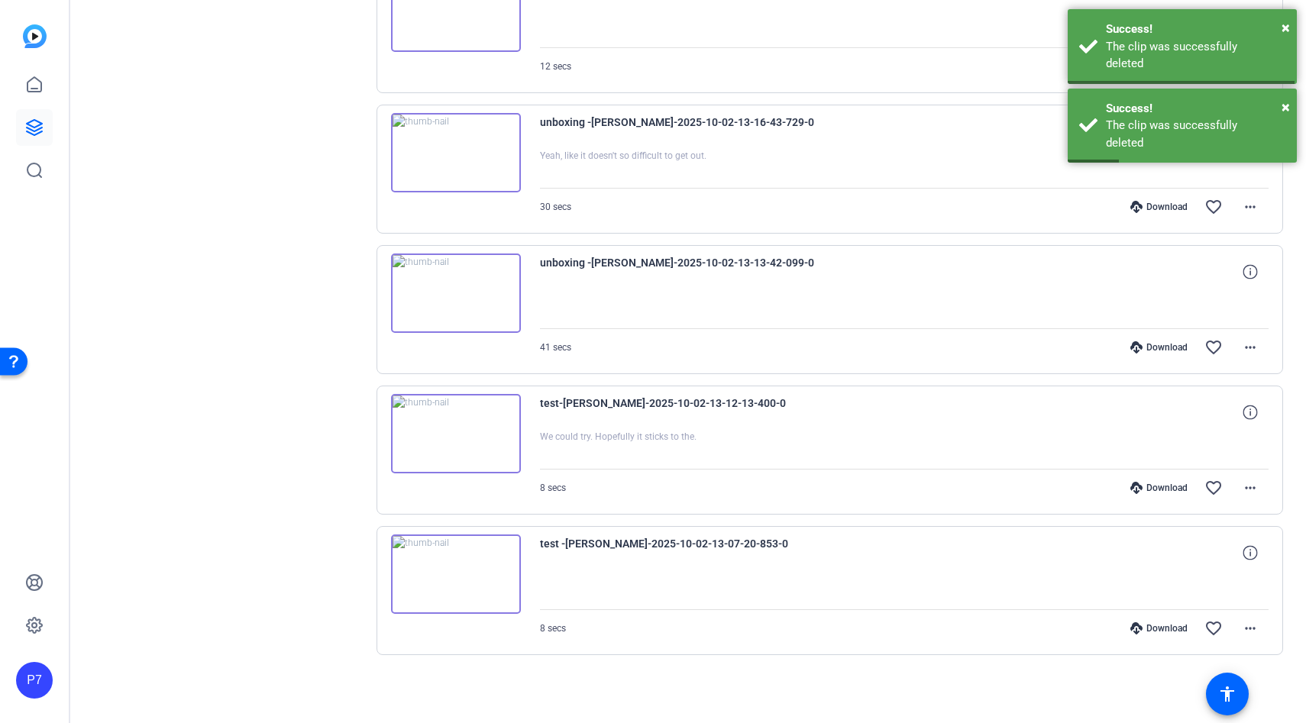
scroll to position [6417, 0]
click at [1233, 481] on span at bounding box center [1250, 488] width 37 height 37
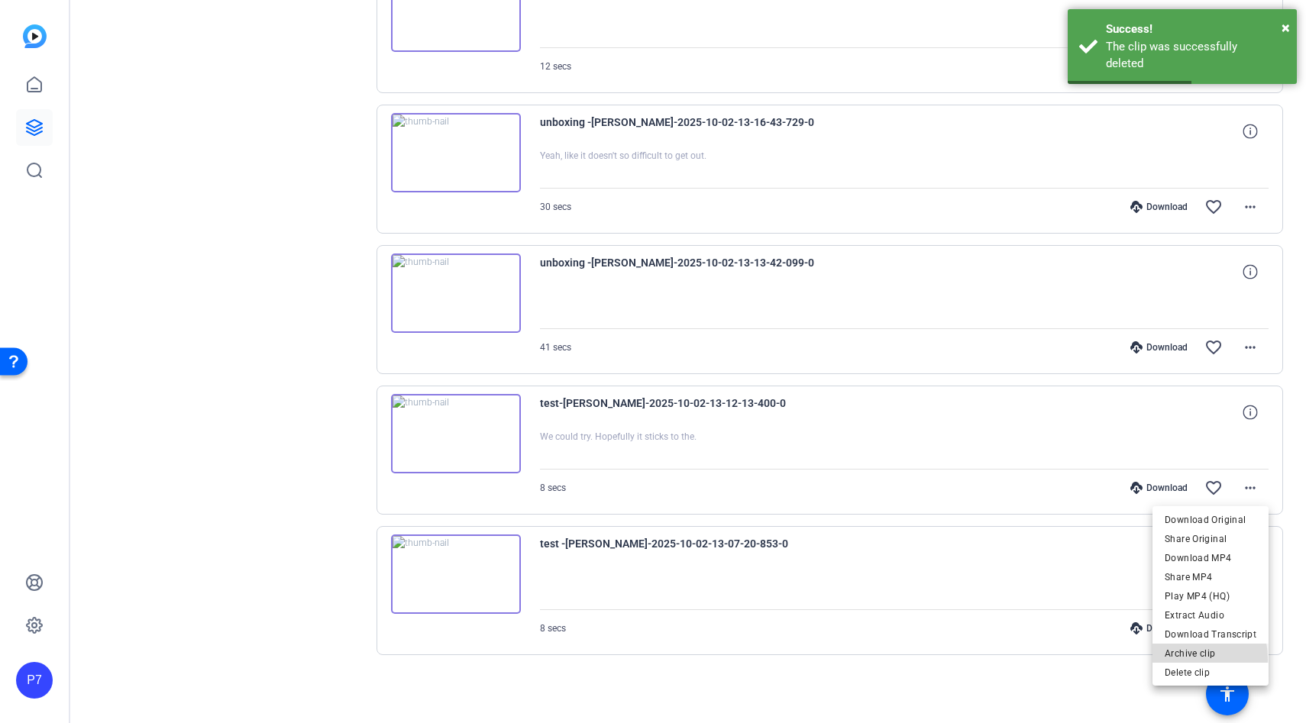
click at [1171, 660] on span "Archive clip" at bounding box center [1210, 653] width 92 height 18
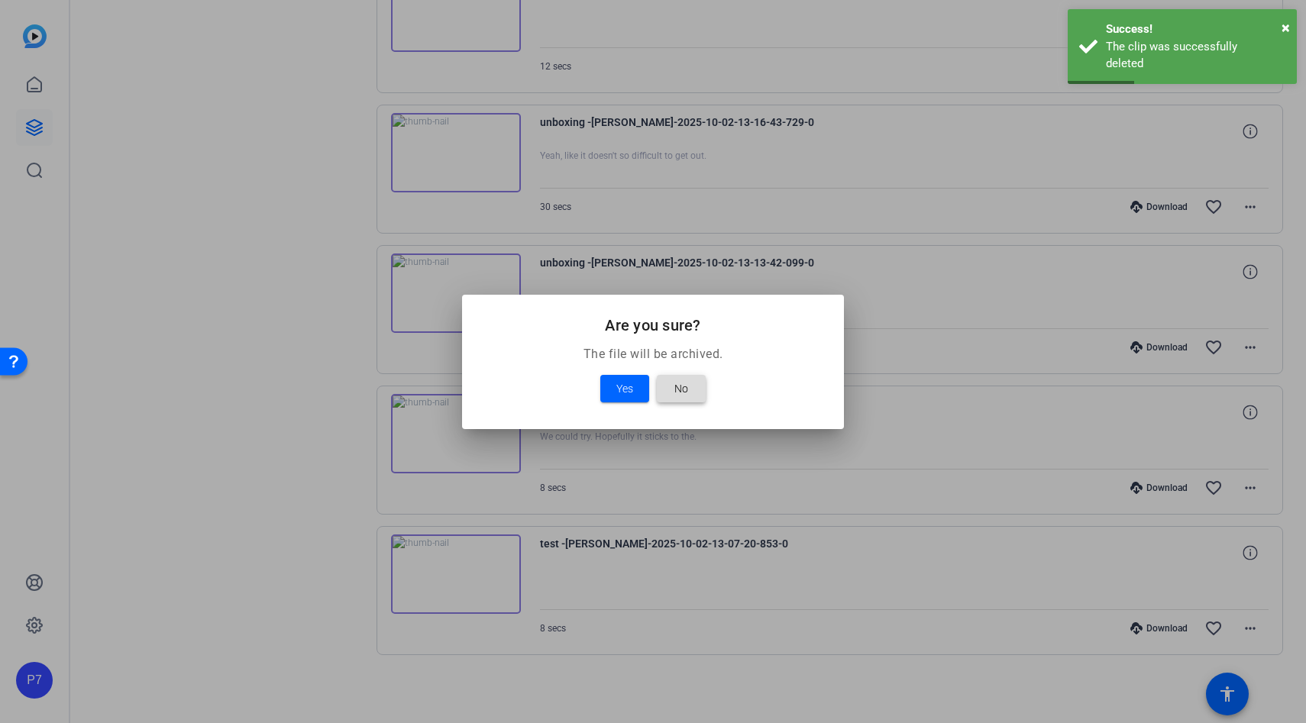
click at [663, 374] on span at bounding box center [681, 388] width 49 height 37
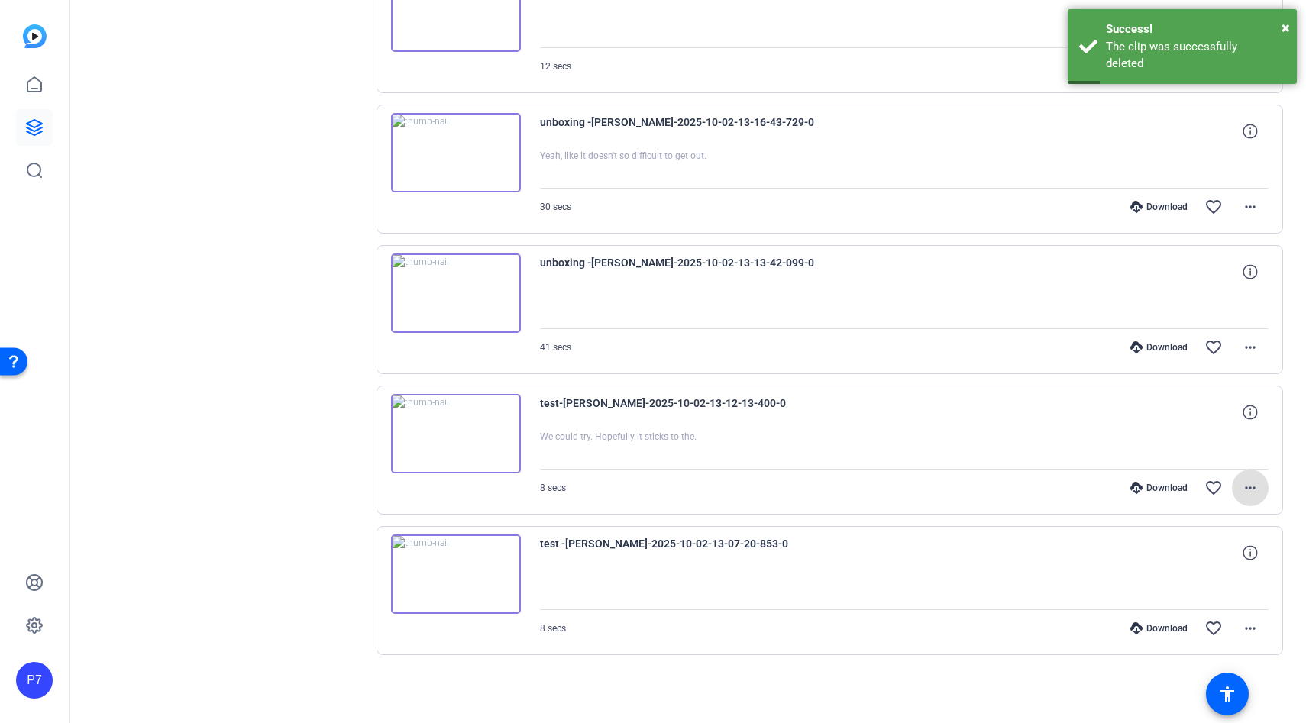
click at [1248, 497] on span at bounding box center [1250, 488] width 37 height 37
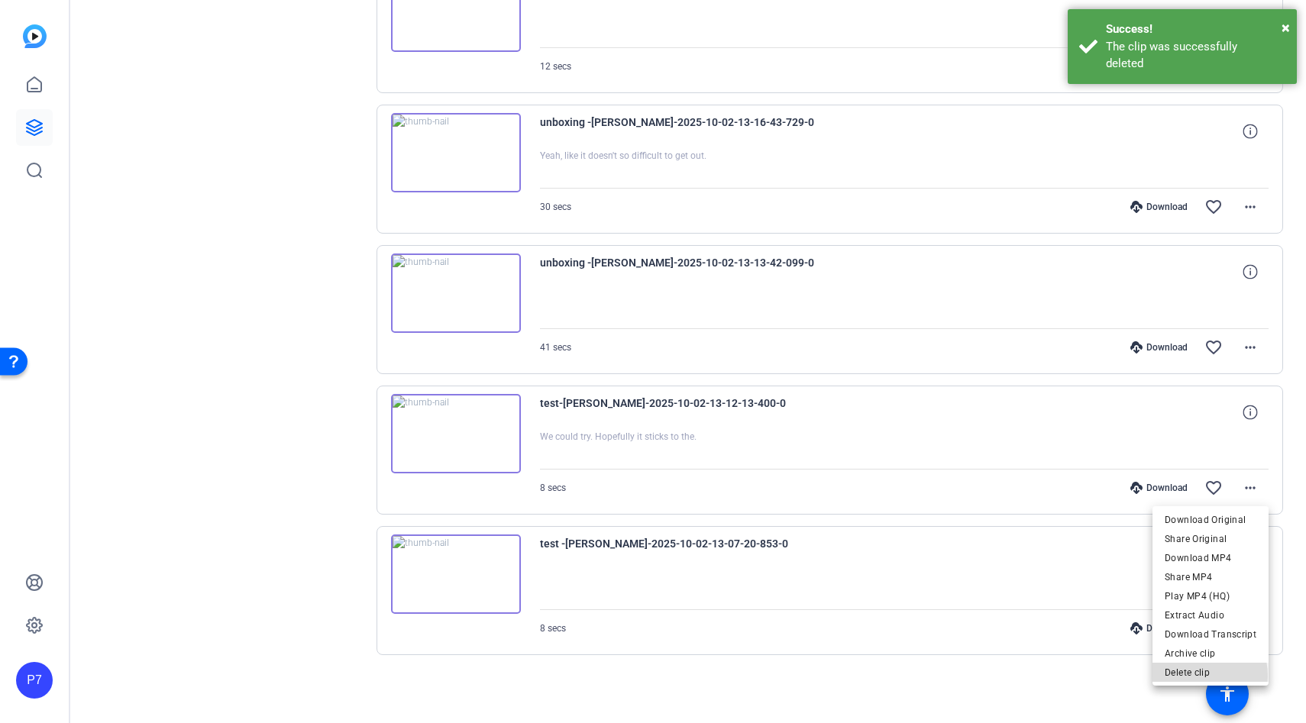
click at [1201, 676] on span "Delete clip" at bounding box center [1210, 672] width 92 height 18
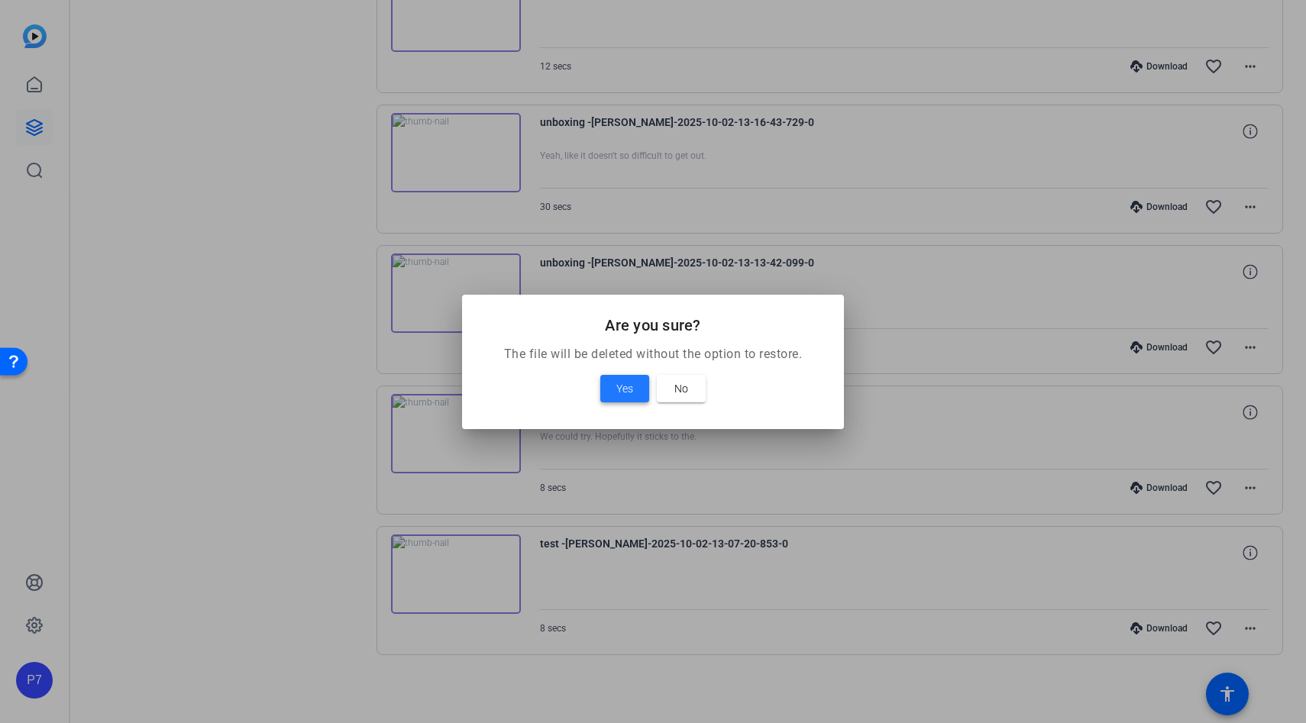
click at [638, 391] on span at bounding box center [624, 388] width 49 height 37
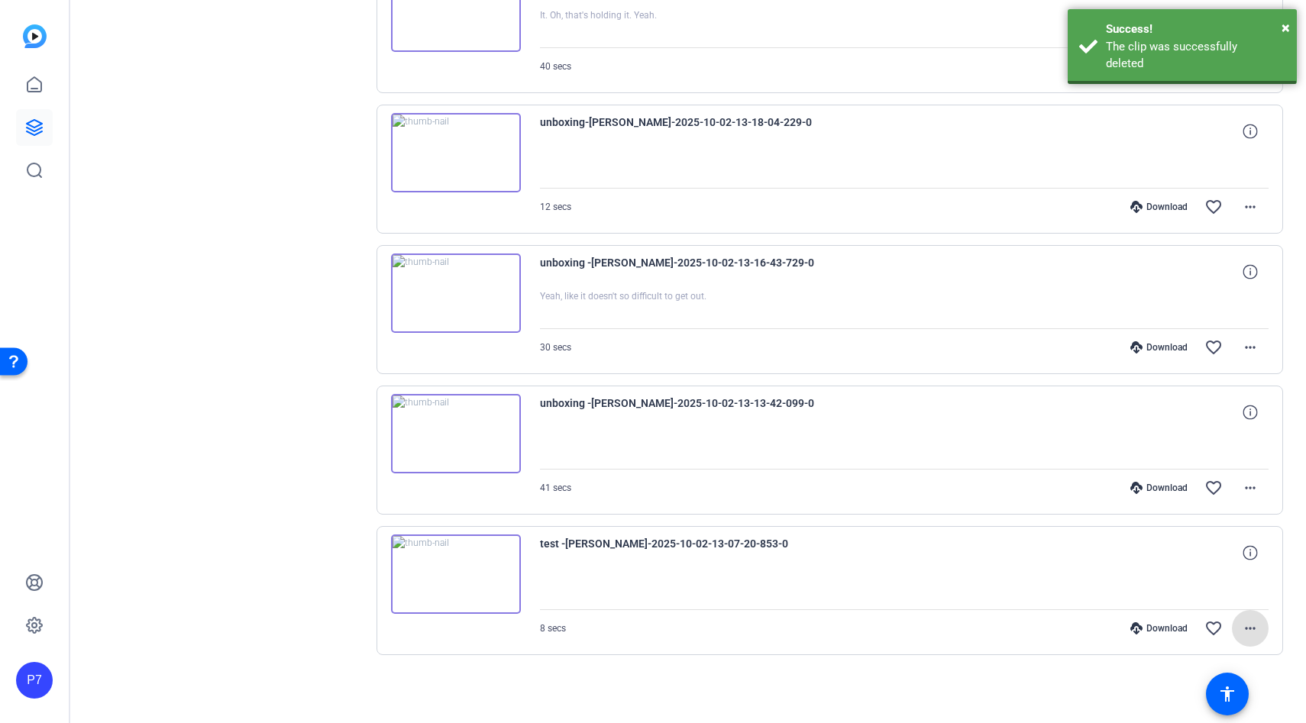
scroll to position [6277, 0]
click at [1251, 621] on mat-icon "more_horiz" at bounding box center [1250, 628] width 18 height 18
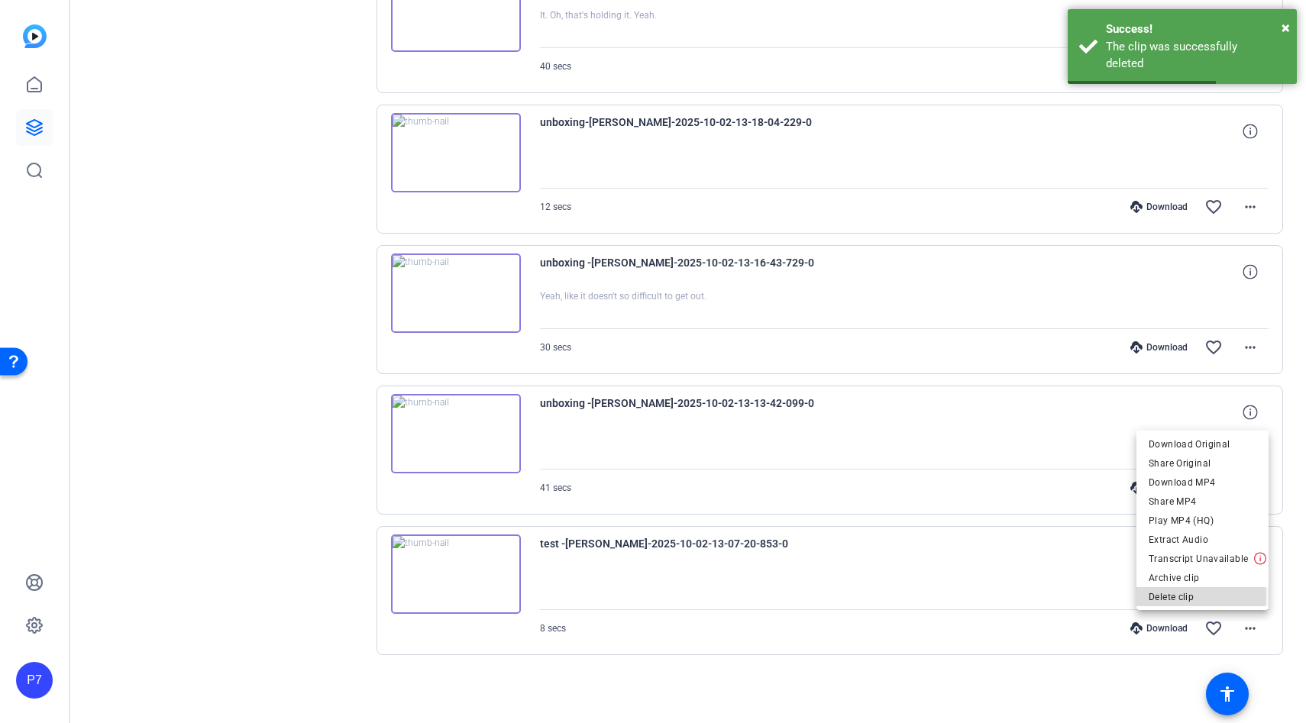
click at [1179, 596] on span "Delete clip" at bounding box center [1202, 597] width 108 height 18
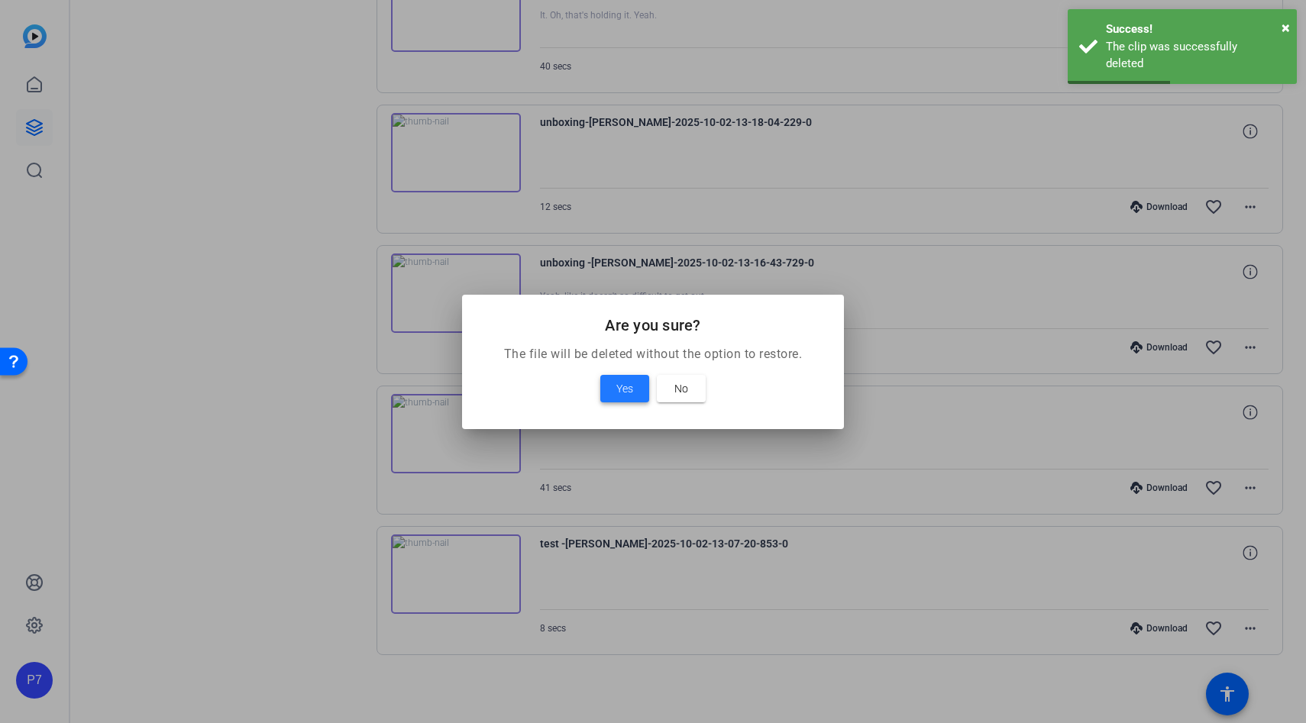
click at [637, 383] on span at bounding box center [624, 388] width 49 height 37
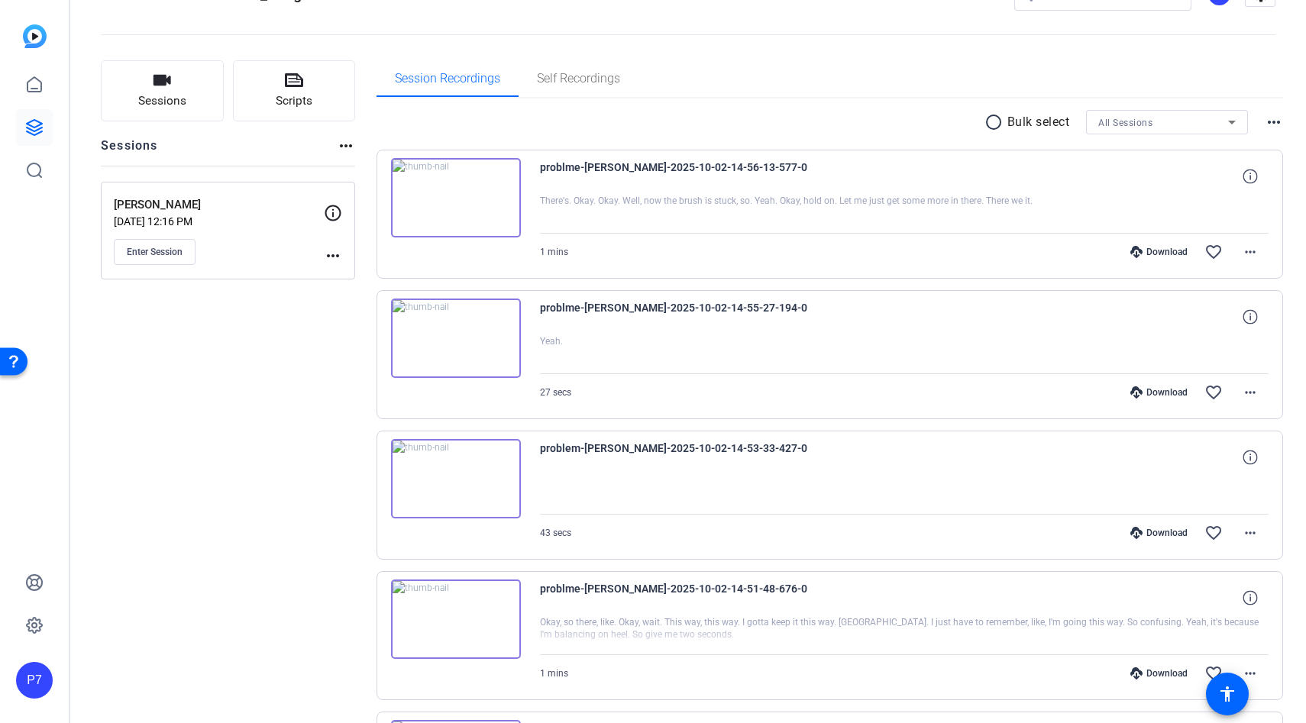
scroll to position [0, 0]
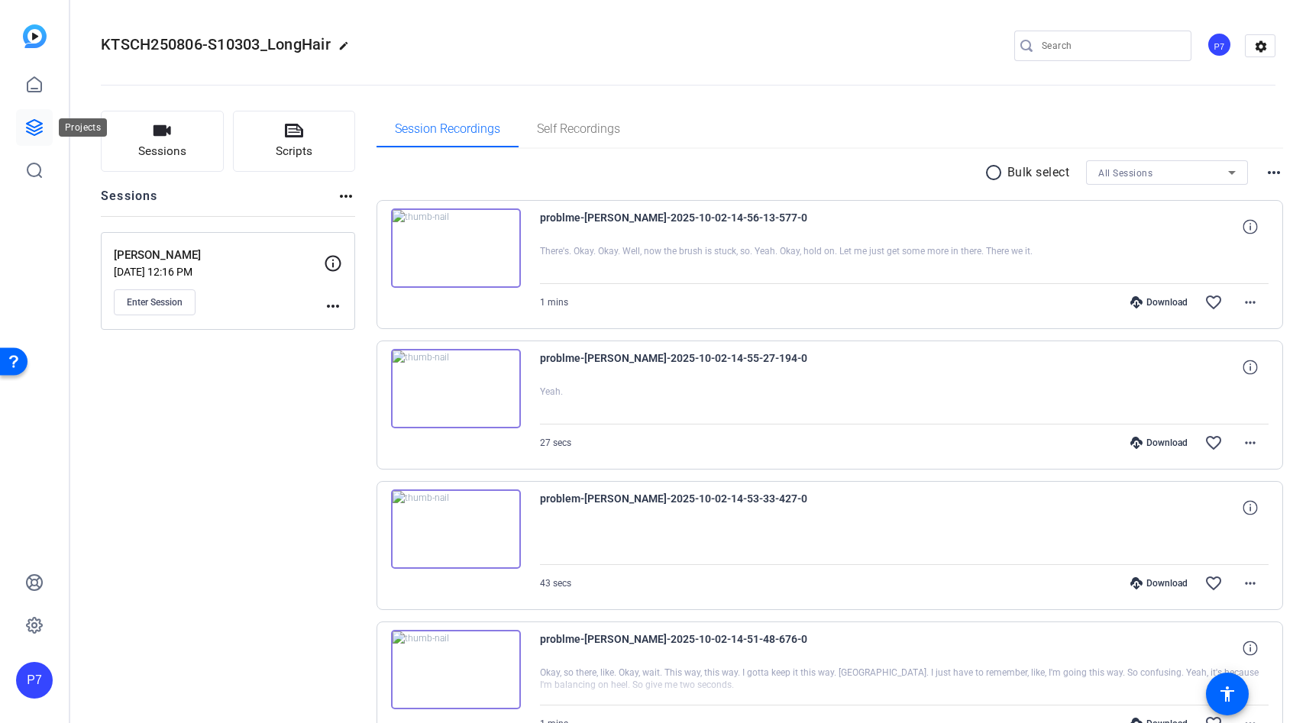
click at [37, 132] on icon at bounding box center [34, 127] width 18 height 18
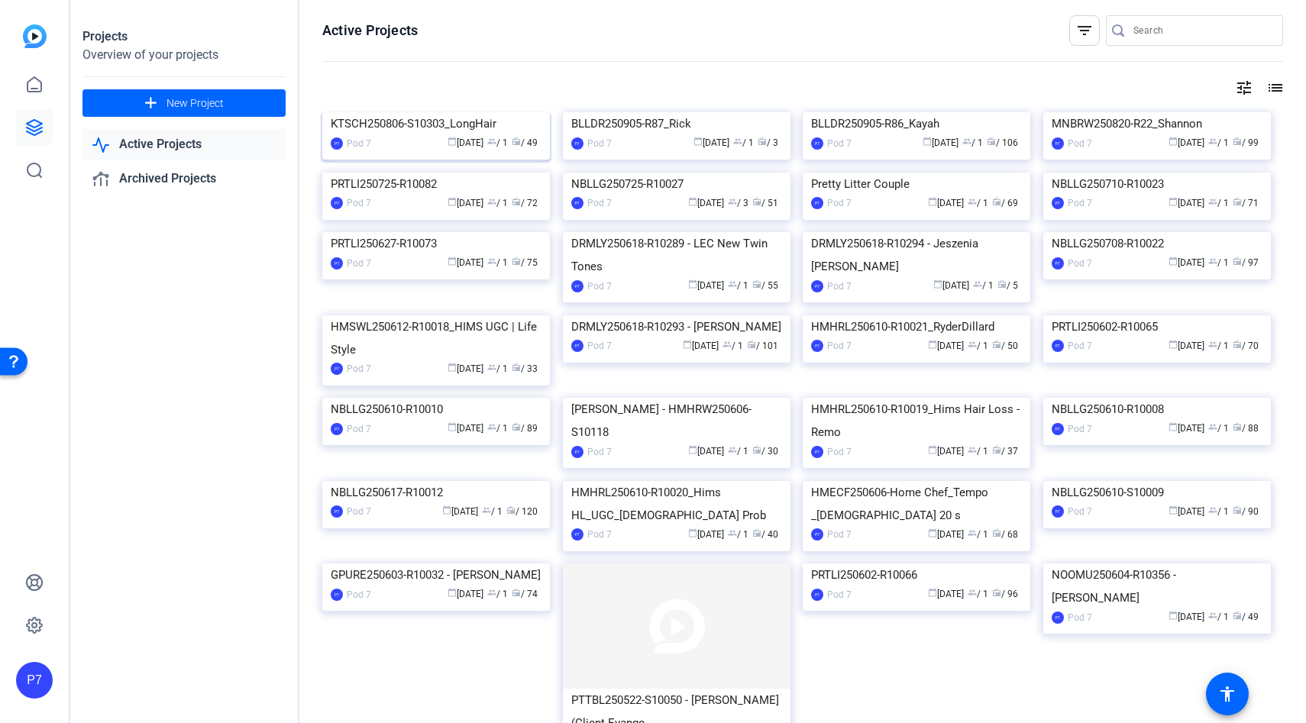
click at [429, 112] on img at bounding box center [436, 112] width 228 height 0
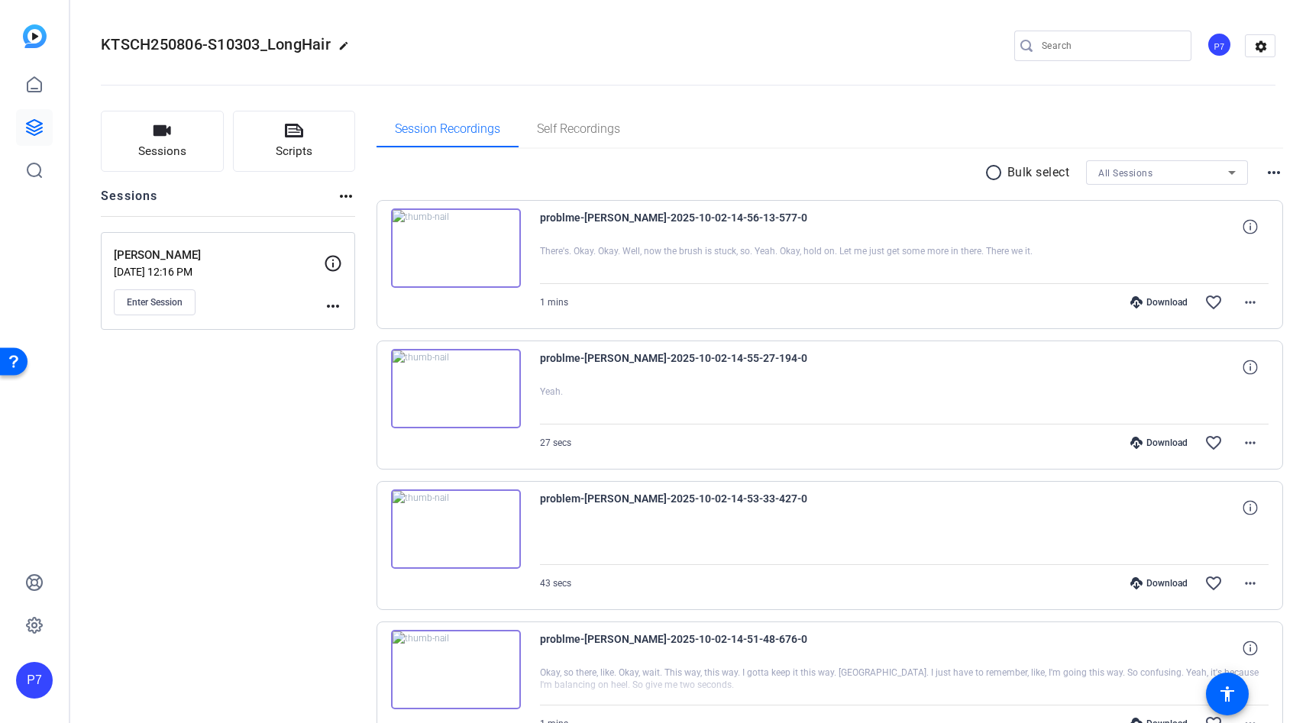
click at [454, 394] on img at bounding box center [456, 388] width 130 height 79
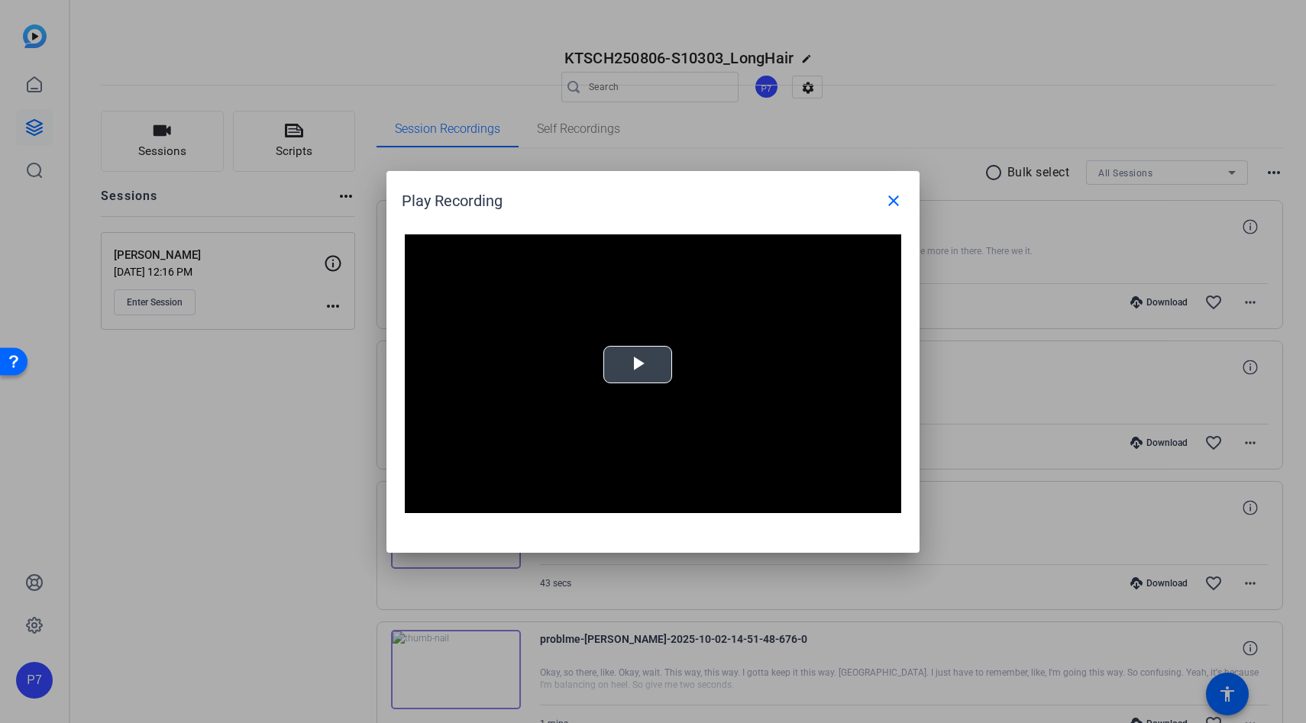
click at [638, 364] on span "Video Player" at bounding box center [638, 364] width 0 height 0
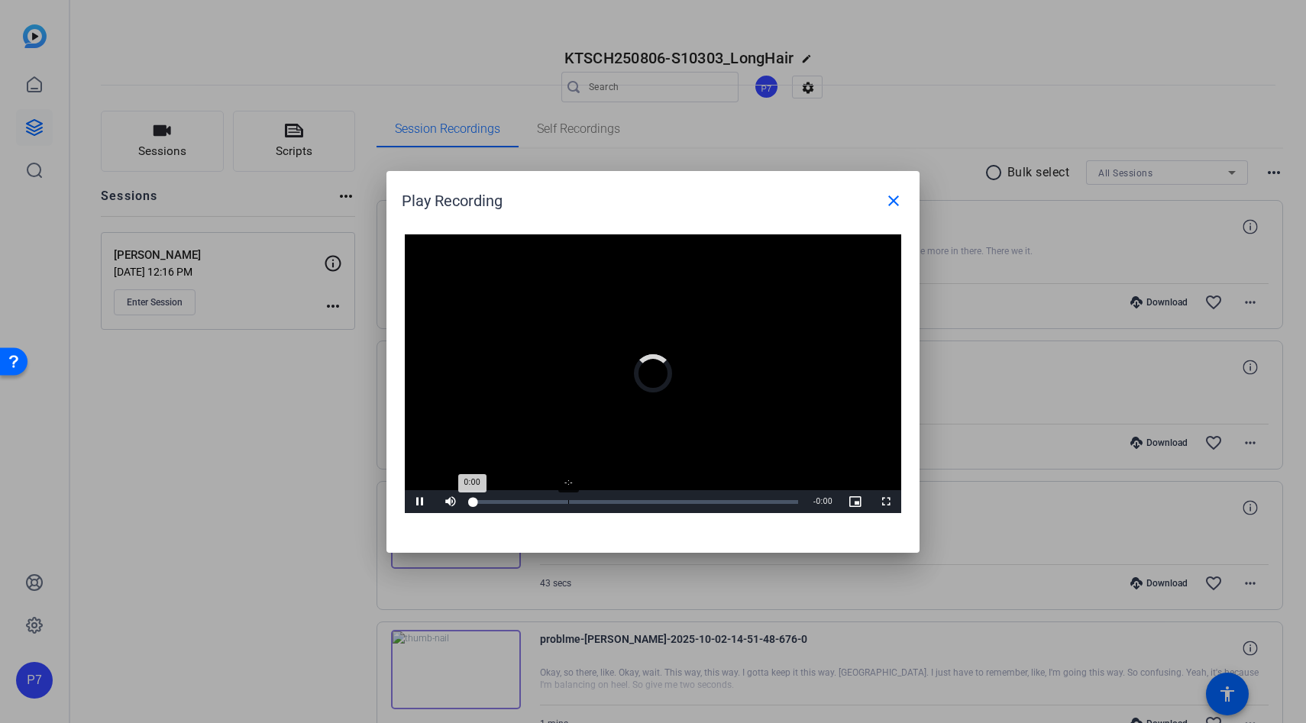
click at [567, 495] on div "Loaded : 0% -:- 0:00" at bounding box center [636, 501] width 340 height 23
click at [599, 495] on div "Loaded : 100.00% 0:10 0:07" at bounding box center [636, 501] width 340 height 23
click at [599, 495] on div "Loaded : 100.00% 0:10 0:10" at bounding box center [636, 501] width 340 height 23
click at [894, 200] on mat-icon "close" at bounding box center [893, 201] width 18 height 18
